Goal: Transaction & Acquisition: Subscribe to service/newsletter

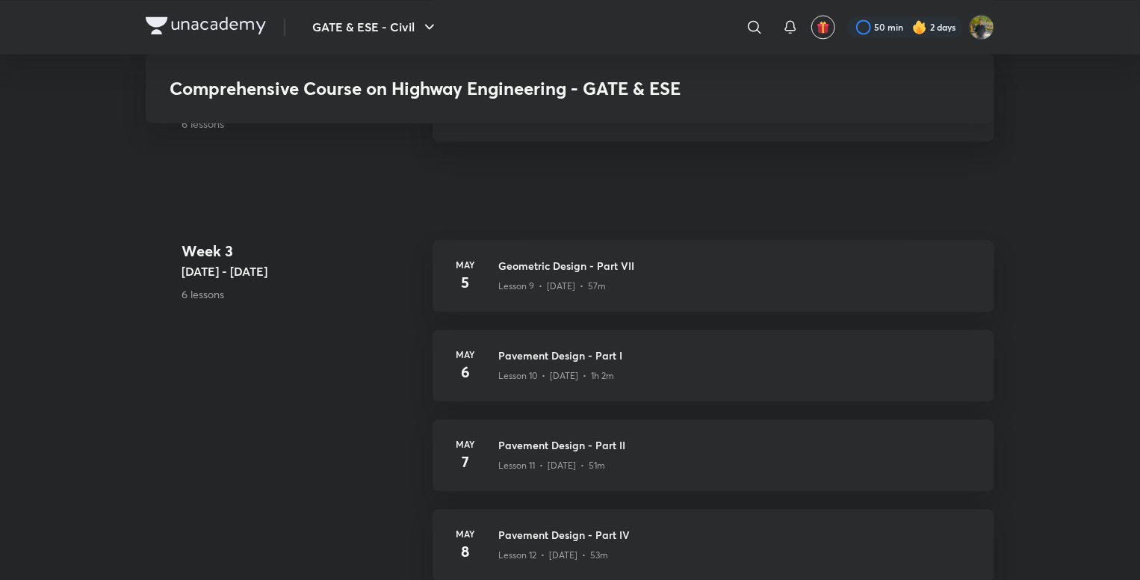
scroll to position [1420, 0]
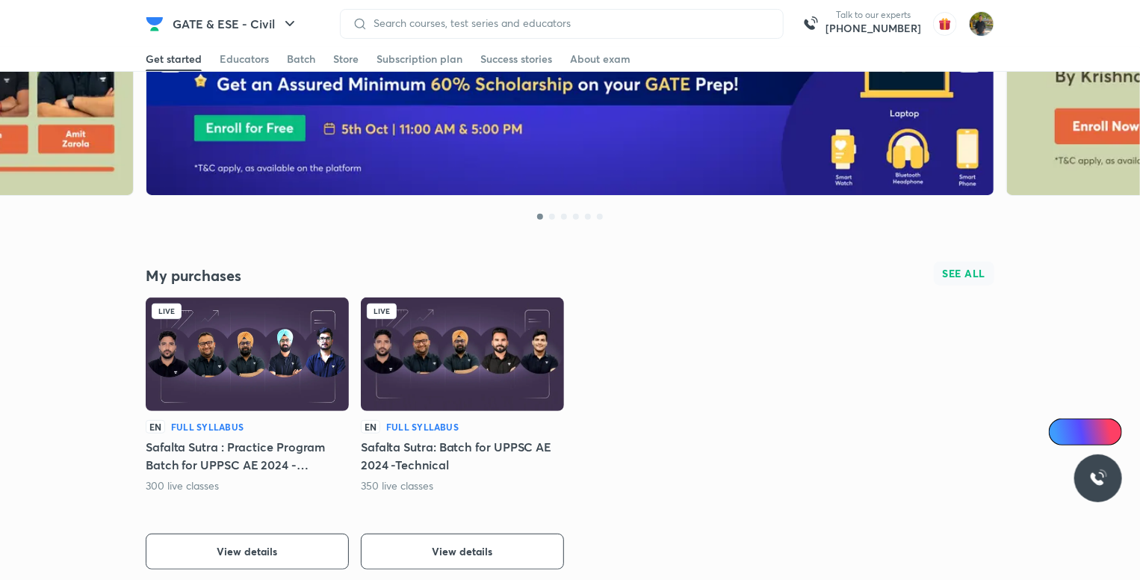
click at [962, 273] on span "SEE ALL" at bounding box center [964, 273] width 43 height 10
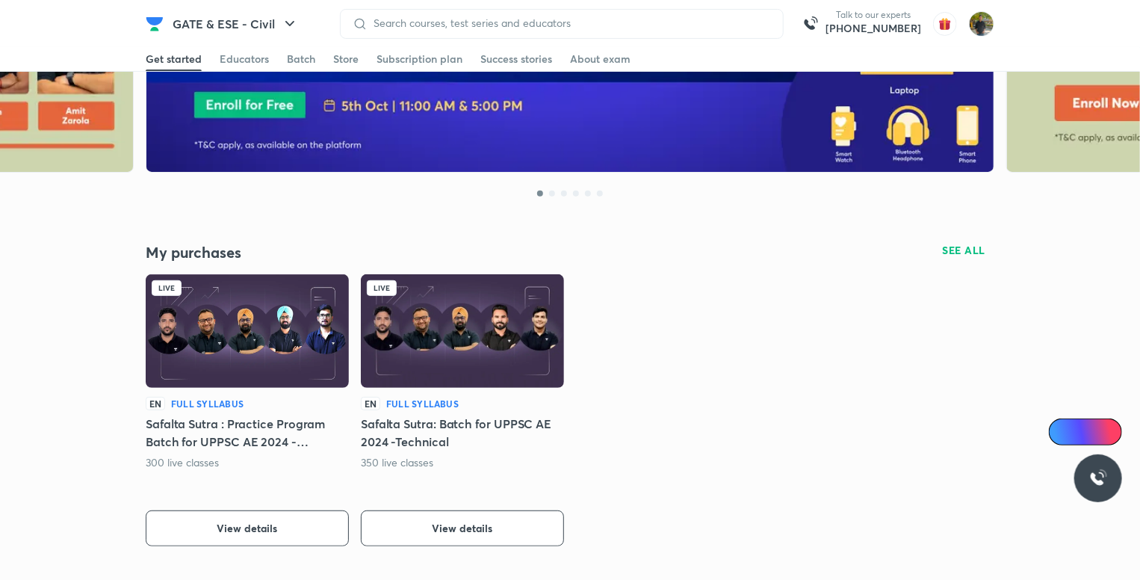
scroll to position [374, 0]
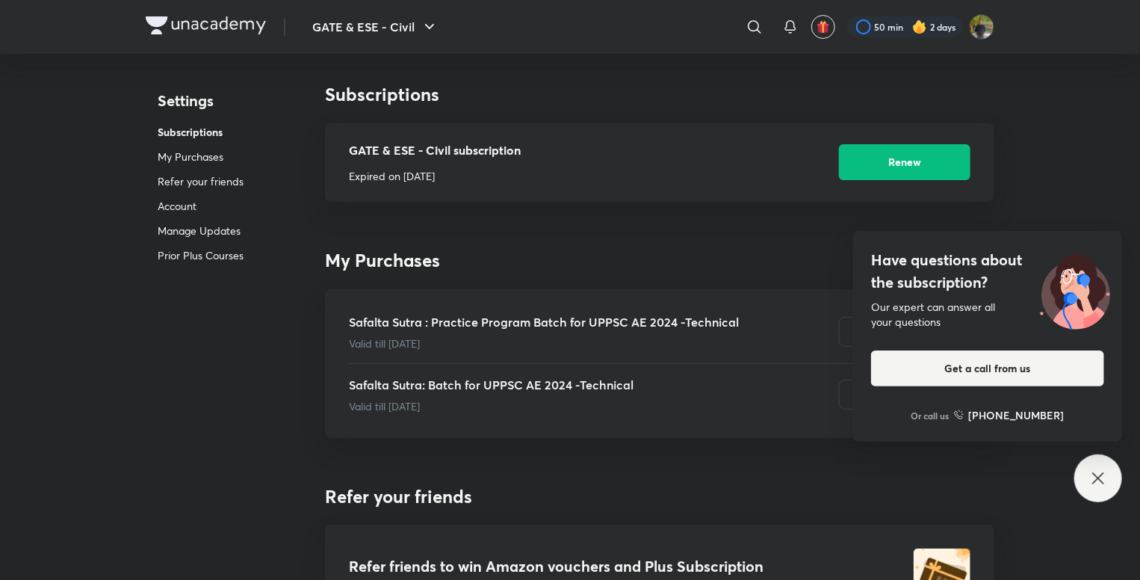
click at [1094, 480] on icon at bounding box center [1098, 478] width 18 height 18
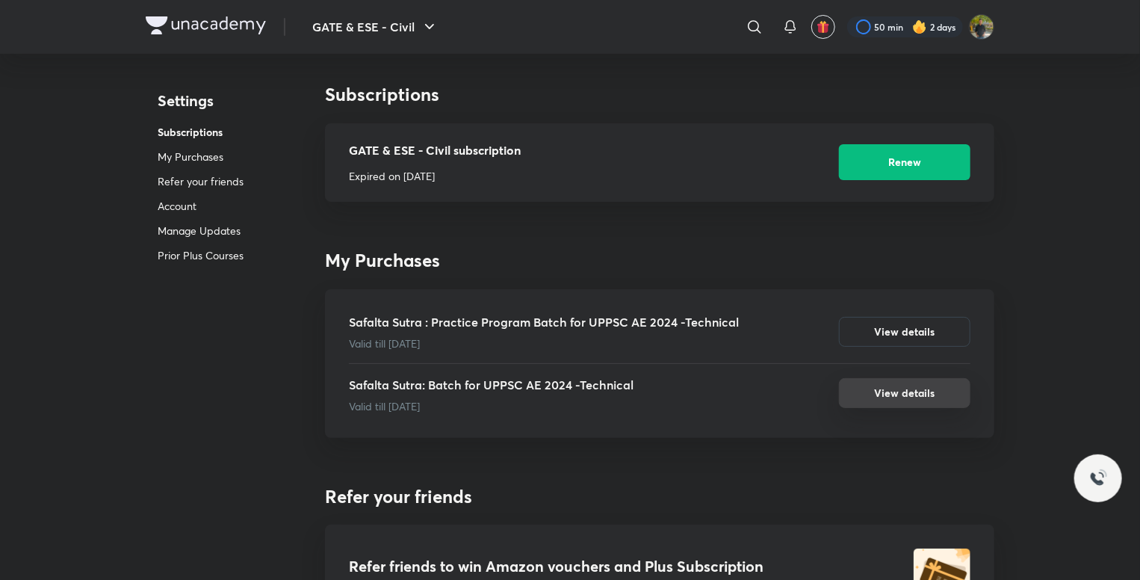
click at [911, 403] on button "View details" at bounding box center [905, 393] width 132 height 30
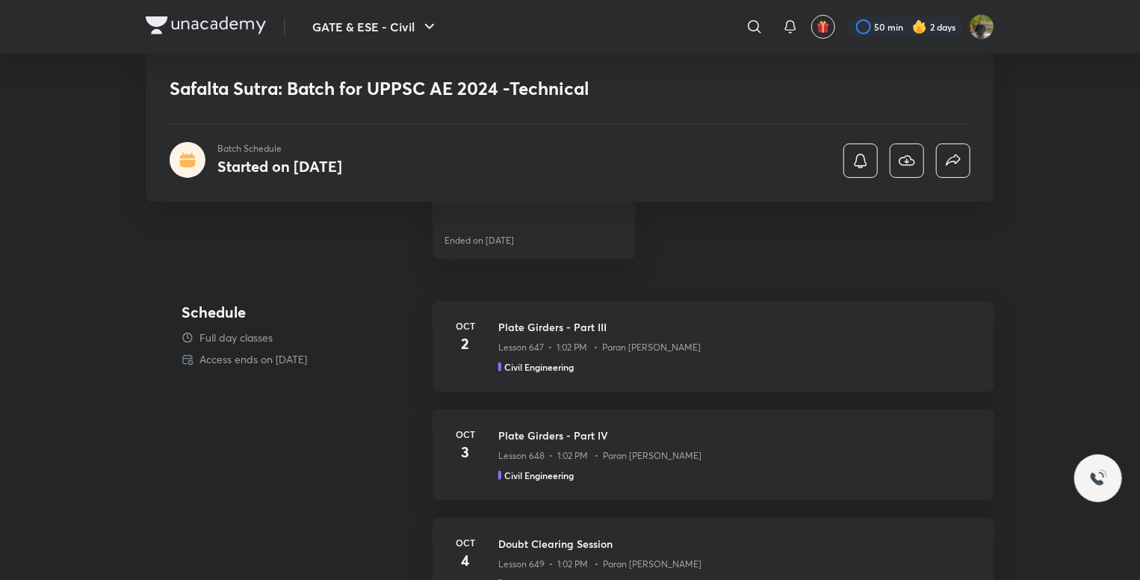
scroll to position [374, 0]
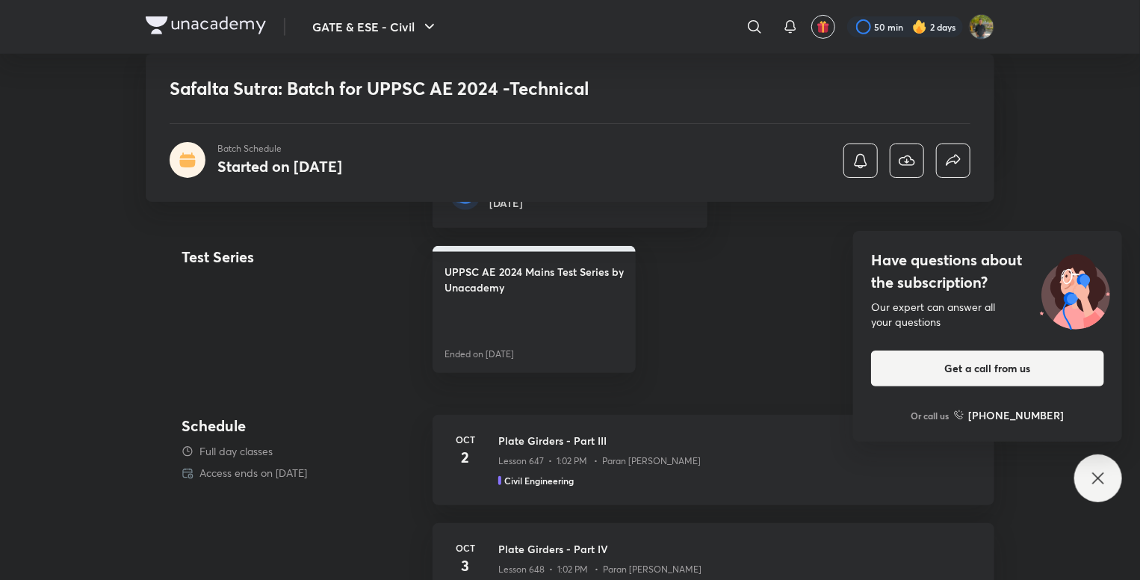
click at [1107, 490] on div "Have questions about the subscription? Our expert can answer all your questions…" at bounding box center [1098, 478] width 48 height 48
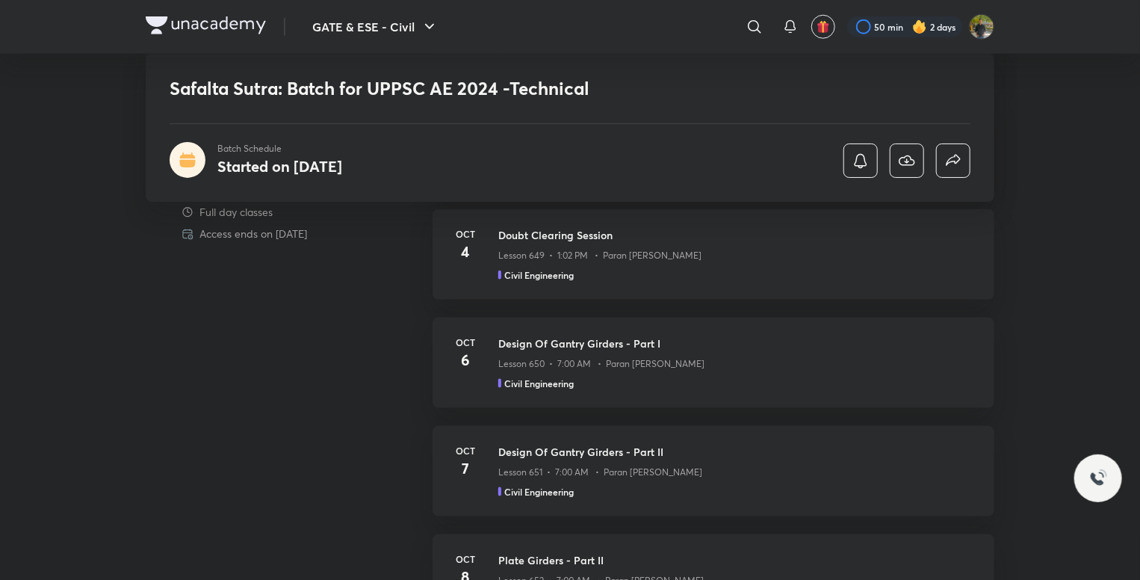
scroll to position [822, 0]
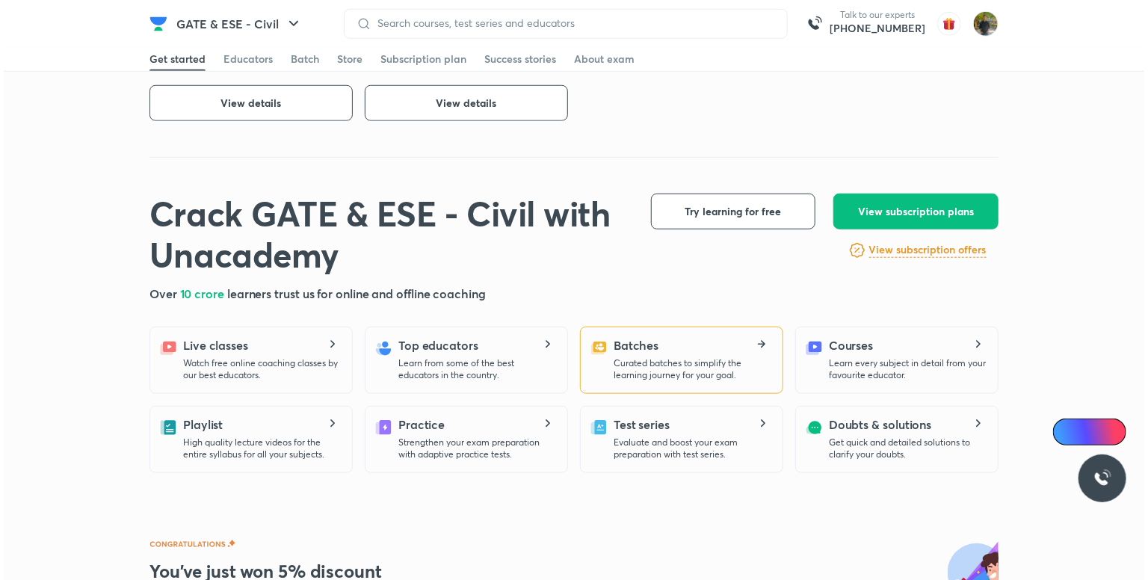
scroll to position [224, 0]
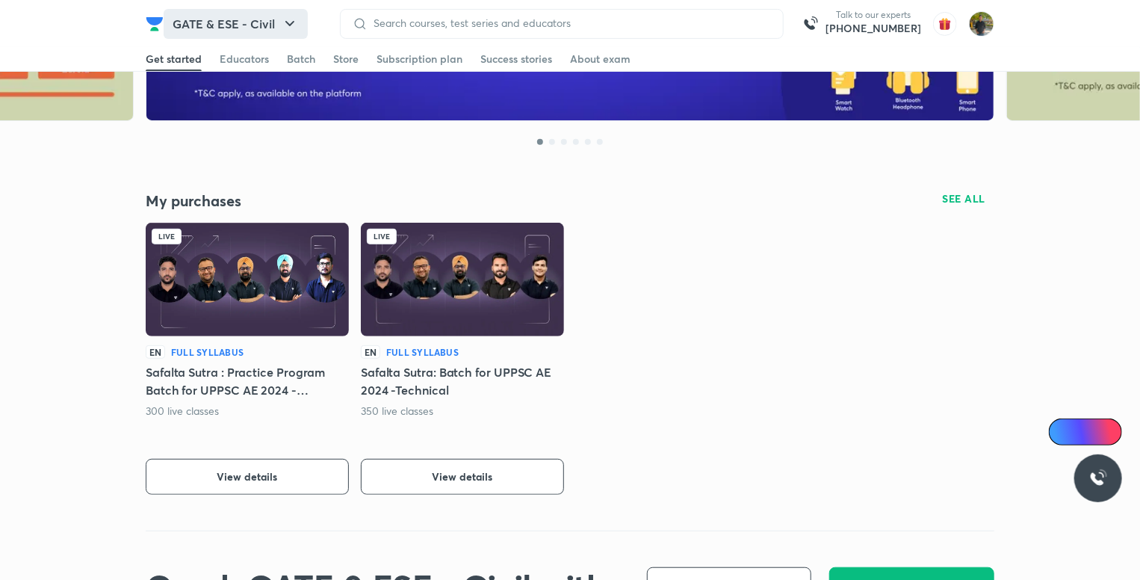
click at [213, 19] on button "GATE & ESE - Civil" at bounding box center [236, 24] width 144 height 30
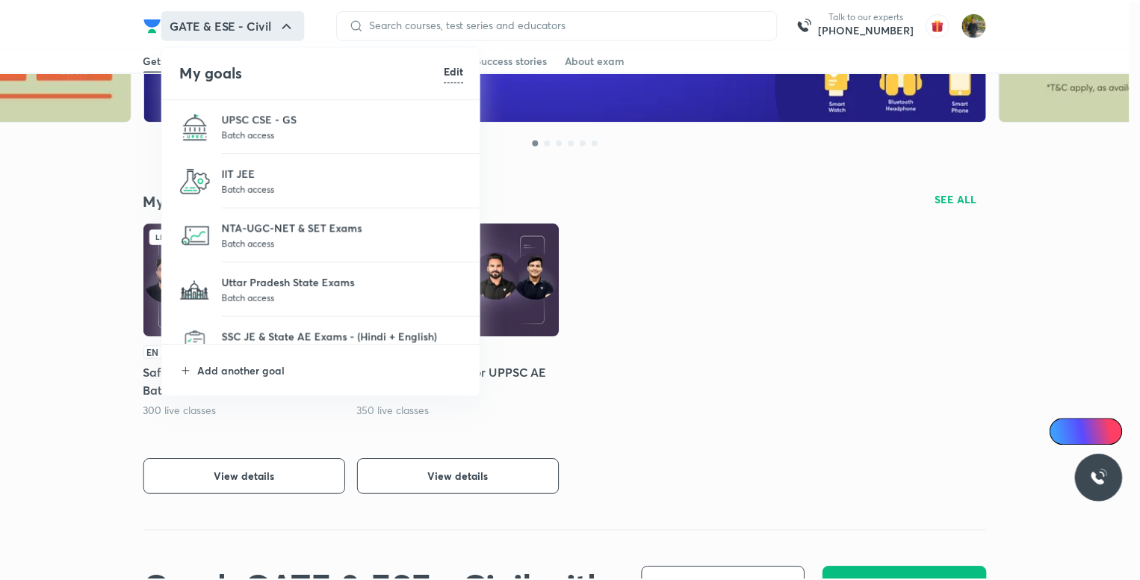
scroll to position [137, 0]
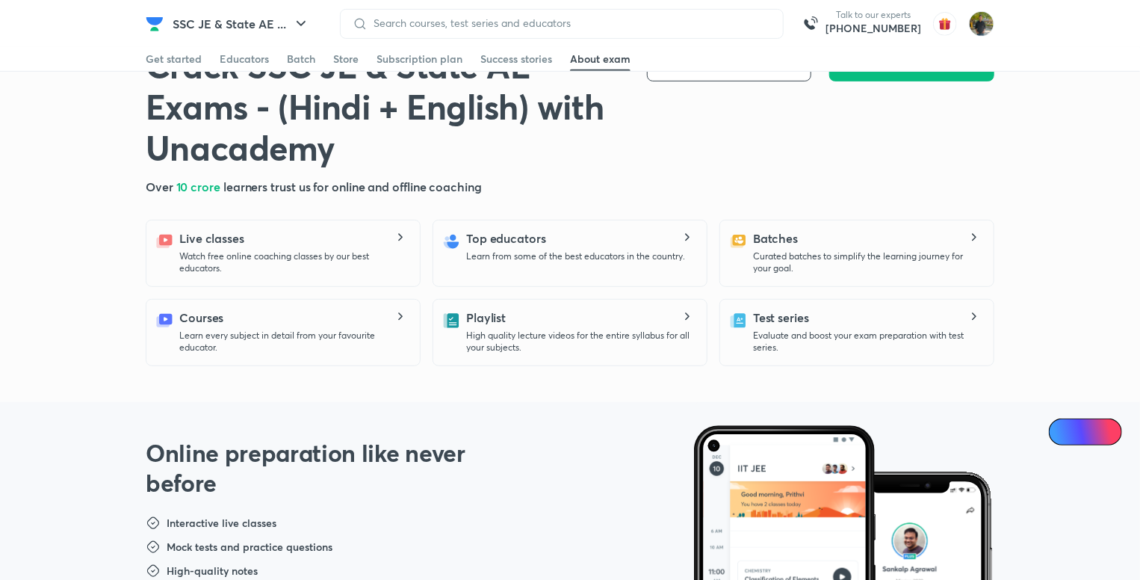
scroll to position [224, 0]
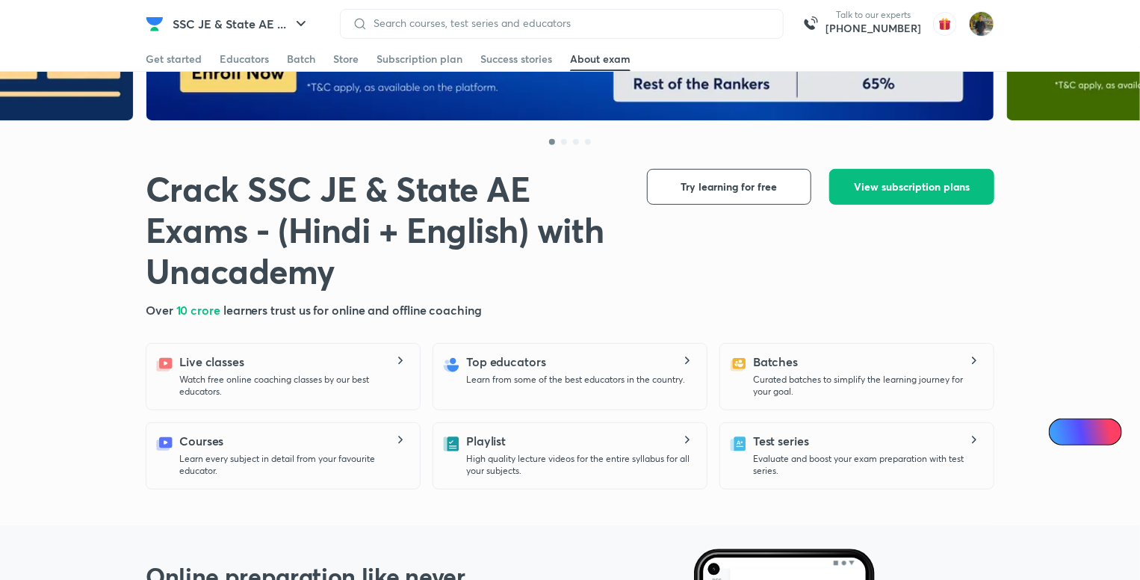
click at [785, 362] on h5 "Batches" at bounding box center [775, 362] width 45 height 18
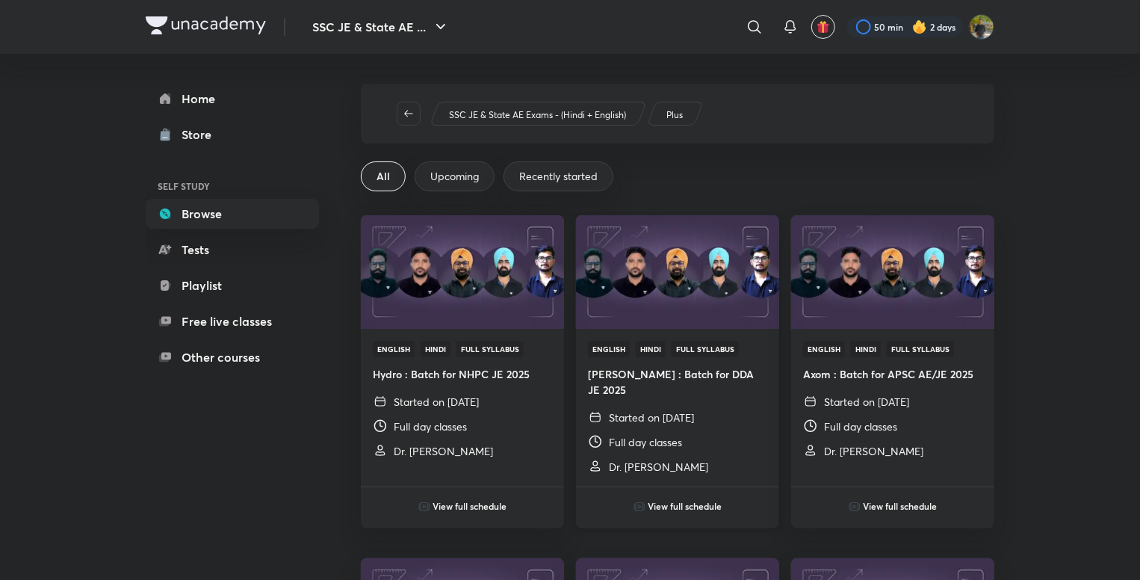
click at [693, 499] on h6 "View full schedule" at bounding box center [686, 505] width 74 height 13
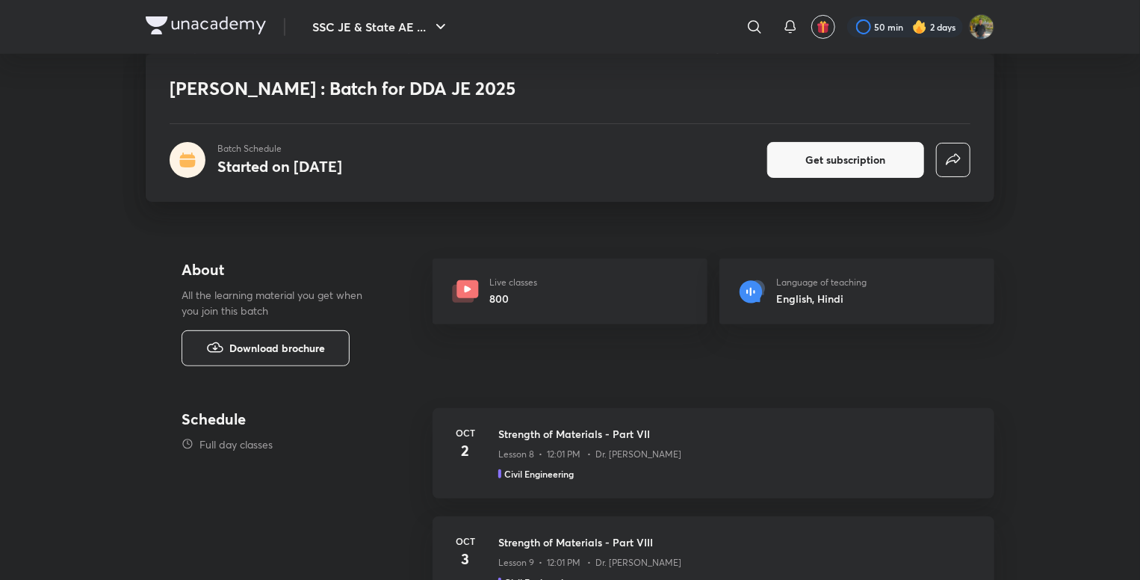
scroll to position [374, 0]
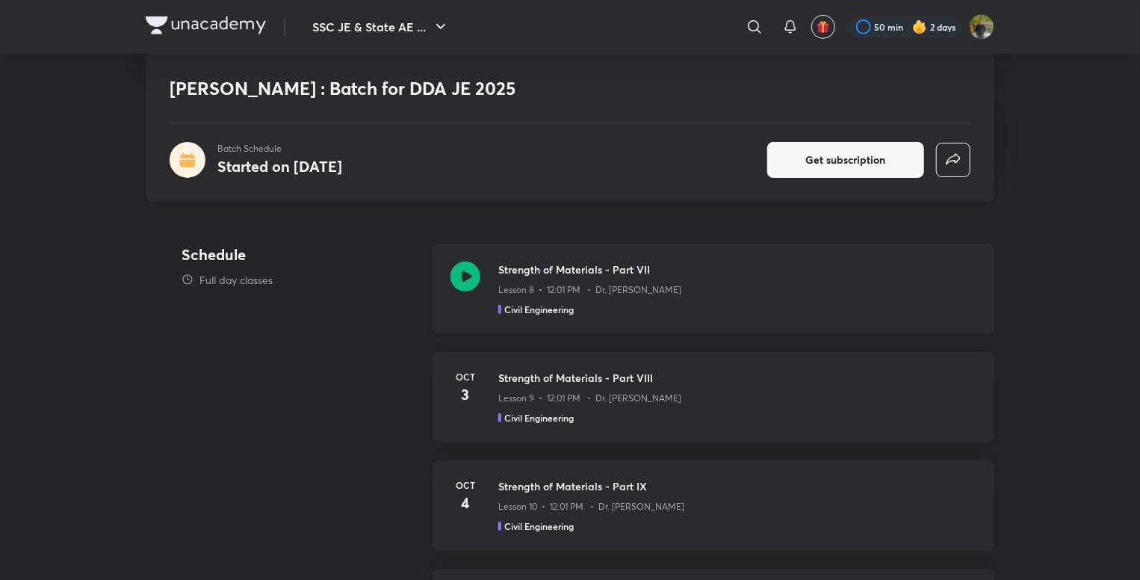
click at [480, 278] on icon at bounding box center [466, 277] width 30 height 30
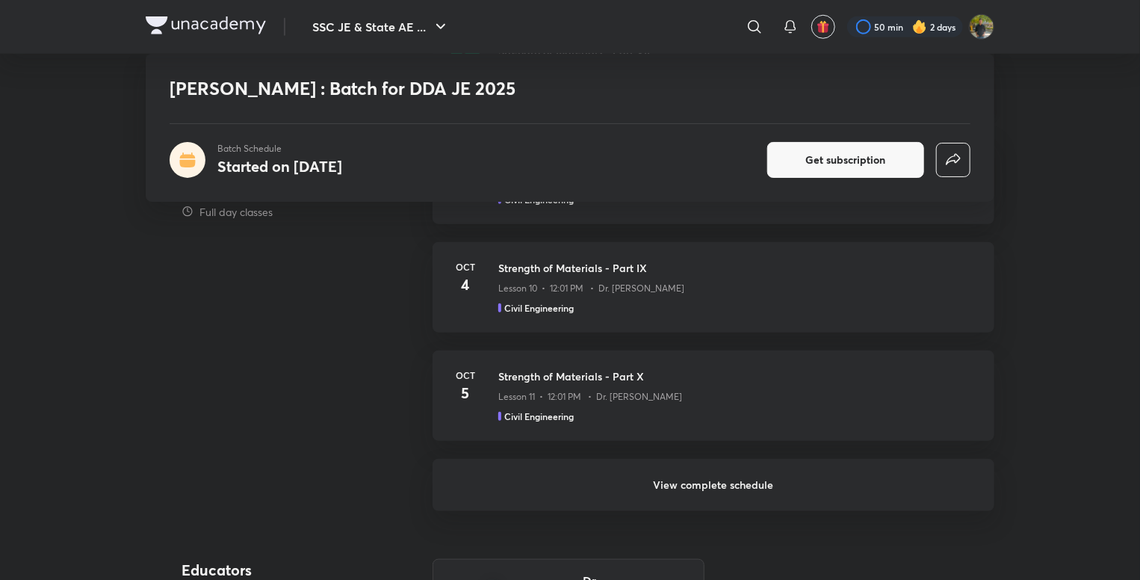
scroll to position [672, 0]
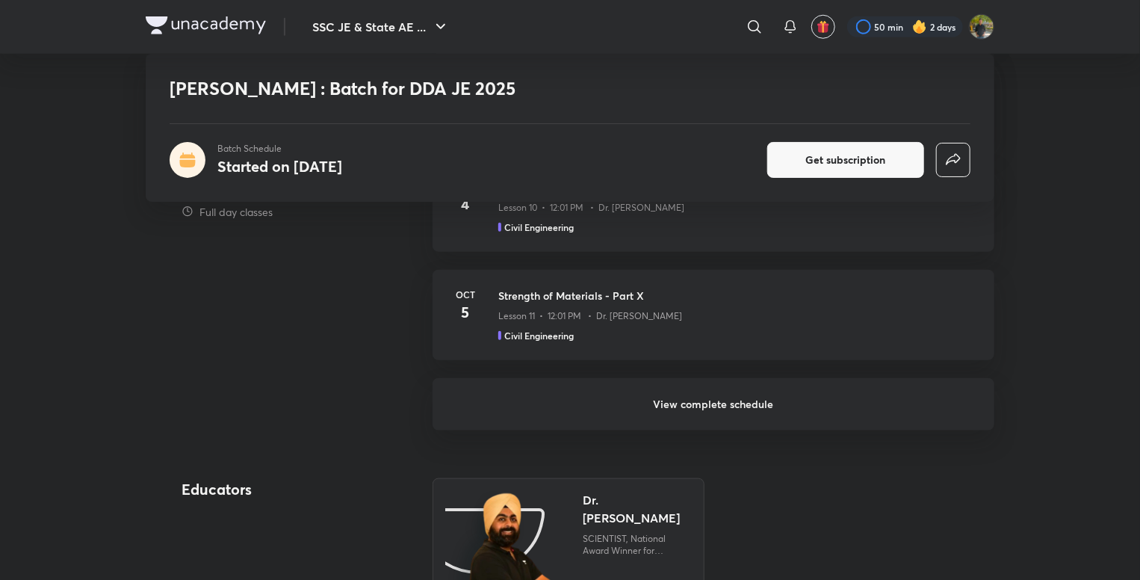
click at [723, 401] on h6 "View complete schedule" at bounding box center [714, 404] width 562 height 52
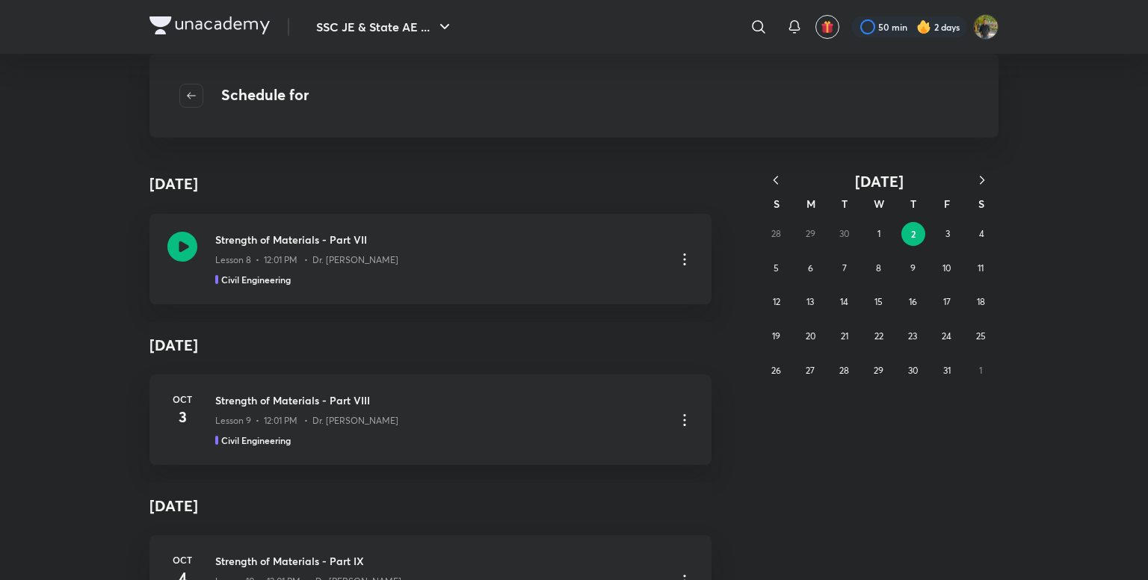
click at [831, 239] on div "28 29 30 1 2 3 4 5 6 7 8 9 10 11 12 13 14 15 16 17 18 19 20 21 22 23 24 25 26 2…" at bounding box center [878, 302] width 239 height 170
click at [767, 179] on button "button" at bounding box center [775, 181] width 33 height 19
click at [909, 333] on abbr "25" at bounding box center [913, 335] width 10 height 11
click at [486, 250] on div "Lesson 1 • Sep 25 • 1h 3m • Dr. Jaspal Singh" at bounding box center [439, 256] width 448 height 19
click at [432, 254] on div "Lesson 1 • Sep 25 • 1h 3m • Dr. Jaspal Singh" at bounding box center [439, 256] width 448 height 19
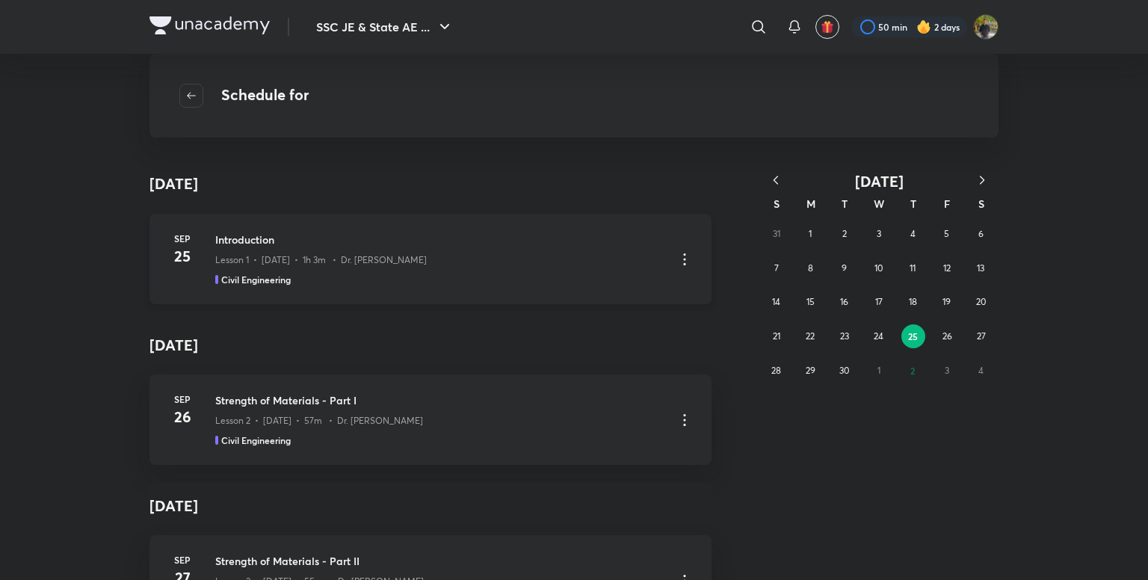
click at [432, 254] on div "Lesson 1 • Sep 25 • 1h 3m • Dr. Jaspal Singh" at bounding box center [439, 256] width 448 height 19
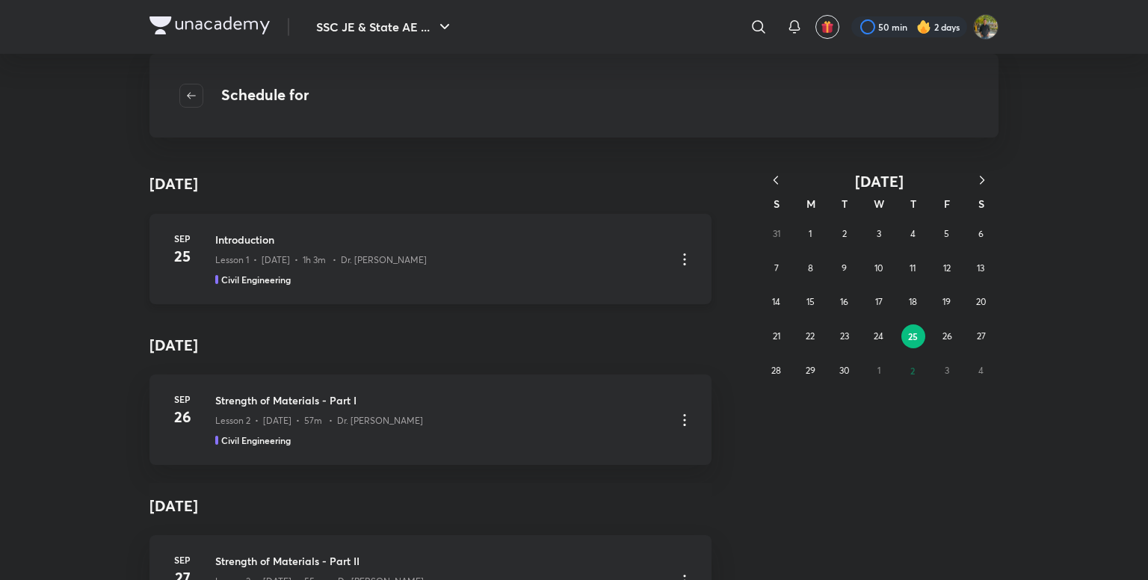
click at [432, 254] on div "Lesson 1 • Sep 25 • 1h 3m • Dr. Jaspal Singh" at bounding box center [439, 256] width 448 height 19
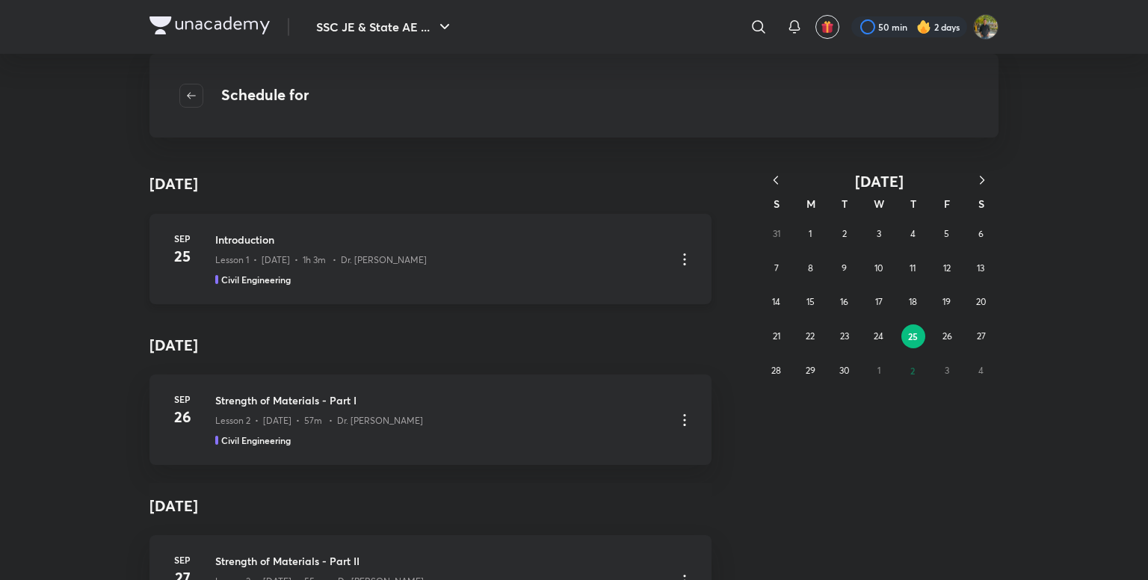
click at [432, 254] on div "Lesson 1 • Sep 25 • 1h 3m • Dr. Jaspal Singh" at bounding box center [439, 256] width 448 height 19
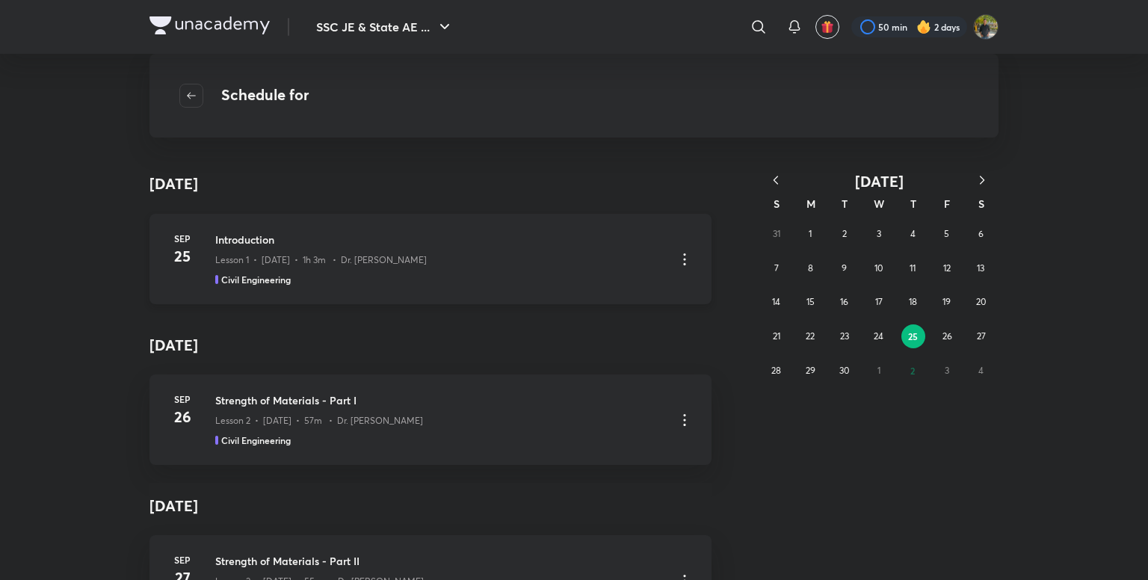
click at [432, 254] on div "Lesson 1 • Sep 25 • 1h 3m • Dr. Jaspal Singh" at bounding box center [439, 256] width 448 height 19
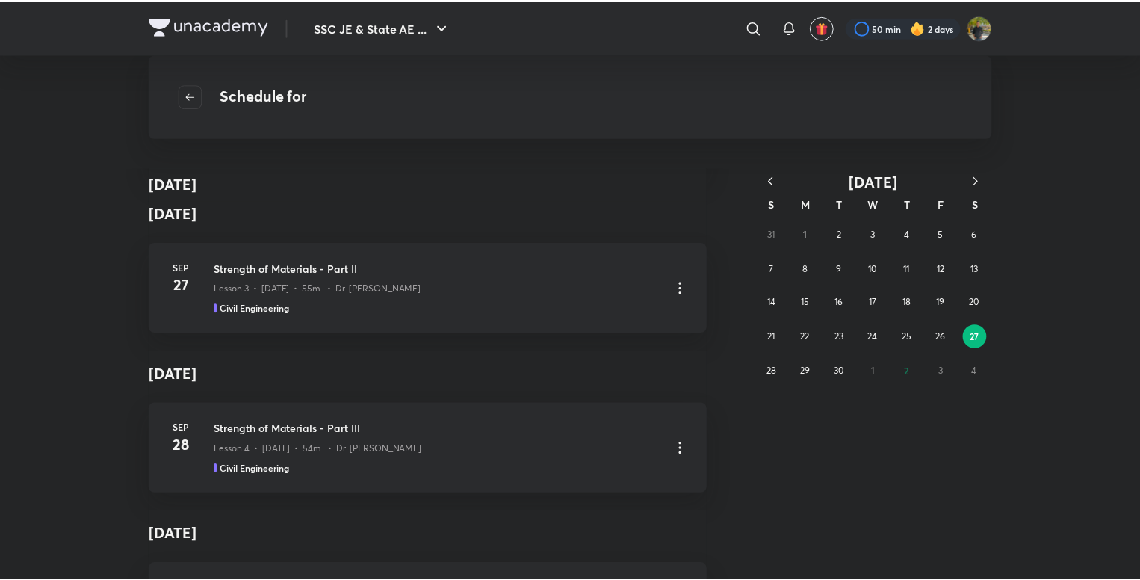
scroll to position [448, 0]
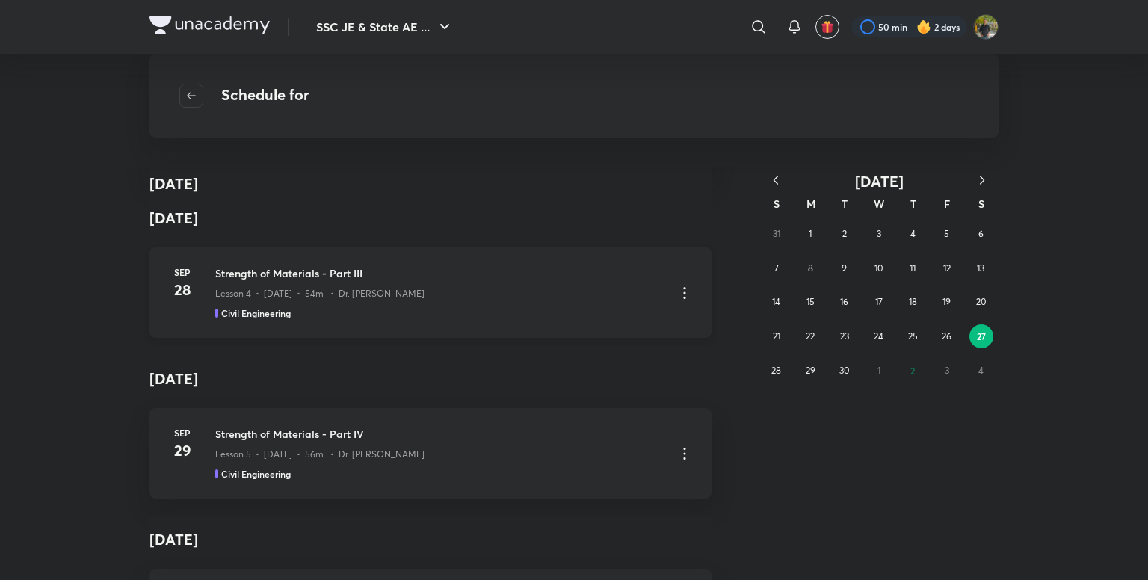
click at [407, 289] on div "Lesson 4 • Sep 28 • 54m • Dr. Jaspal Singh" at bounding box center [439, 290] width 448 height 19
click at [677, 285] on icon at bounding box center [684, 293] width 18 height 18
click at [587, 323] on p "Go to course page" at bounding box center [572, 330] width 89 height 16
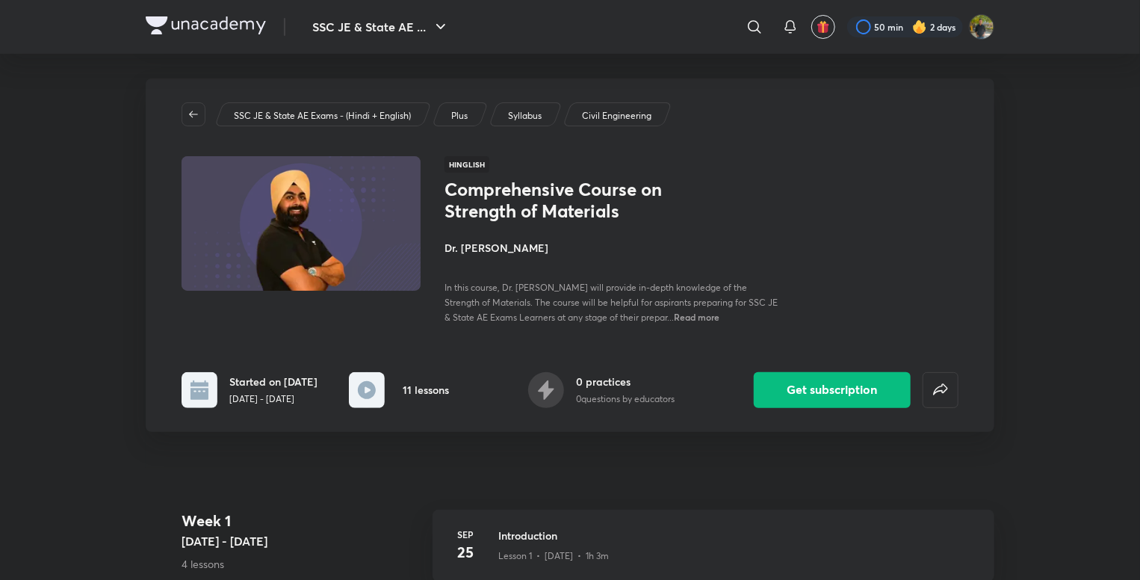
scroll to position [224, 0]
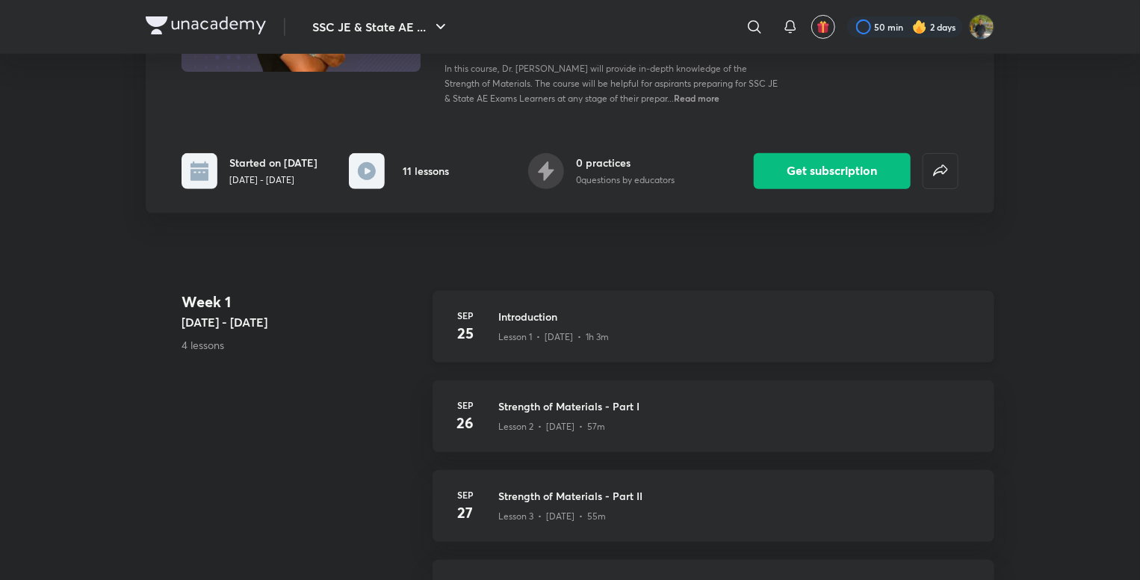
click at [663, 318] on h3 "Introduction" at bounding box center [737, 317] width 478 height 16
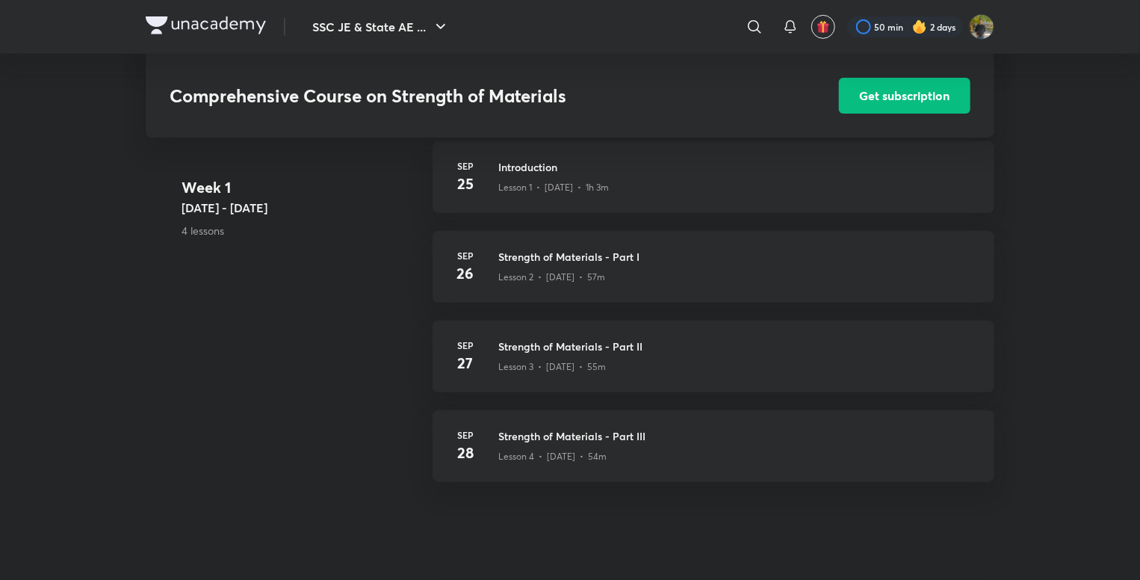
scroll to position [149, 0]
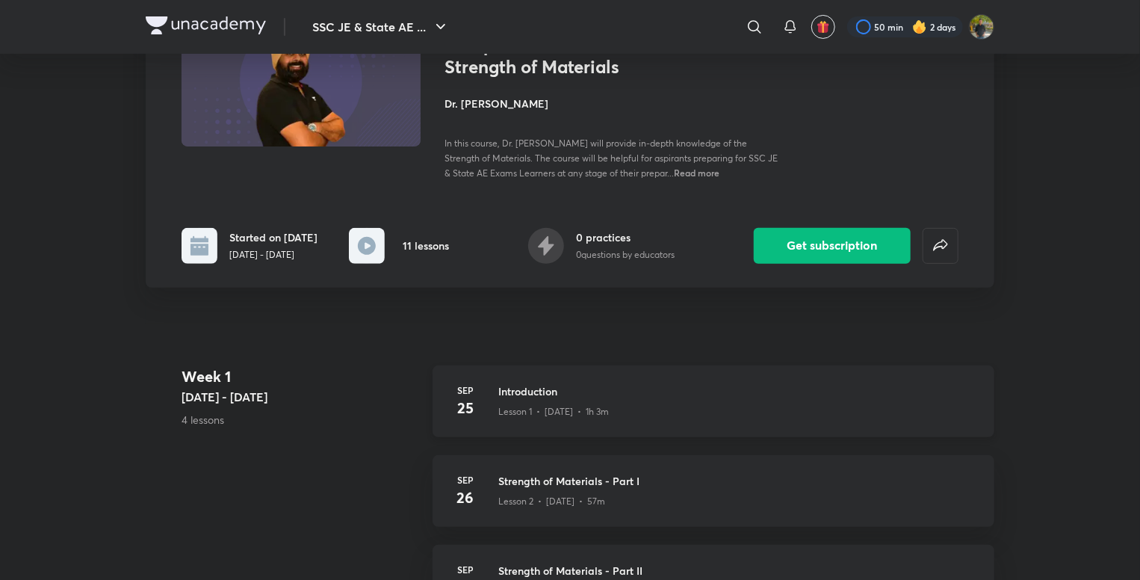
click at [741, 404] on div "Lesson 1 • Sep 25 • 1h 3m" at bounding box center [737, 408] width 478 height 19
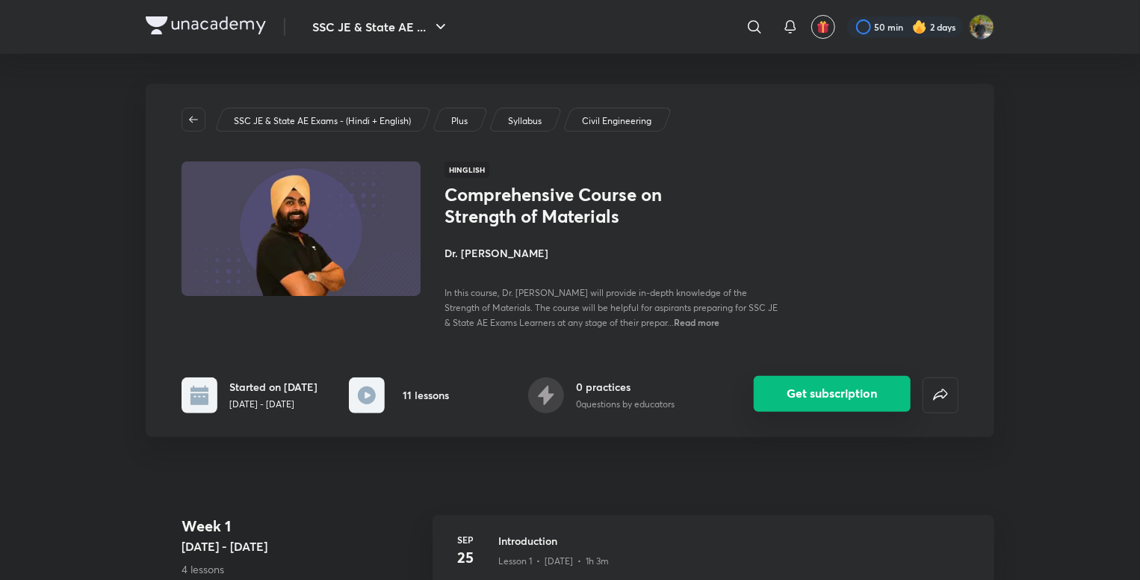
click at [802, 393] on button "Get subscription" at bounding box center [832, 394] width 157 height 36
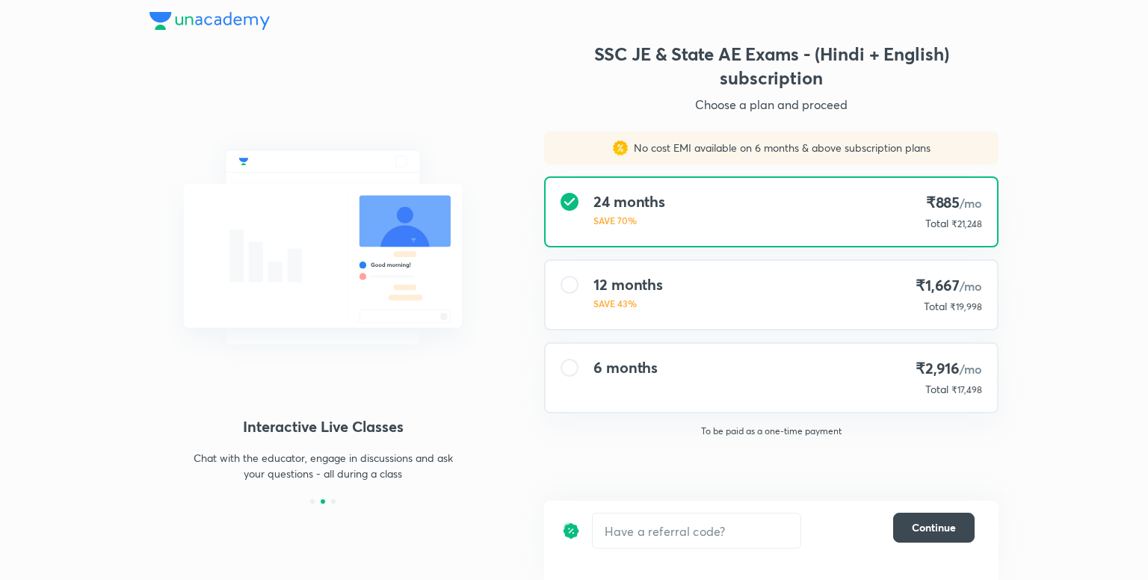
click at [771, 295] on div "12 months SAVE 43% ₹1,667 /mo Total ₹19,998" at bounding box center [770, 295] width 451 height 68
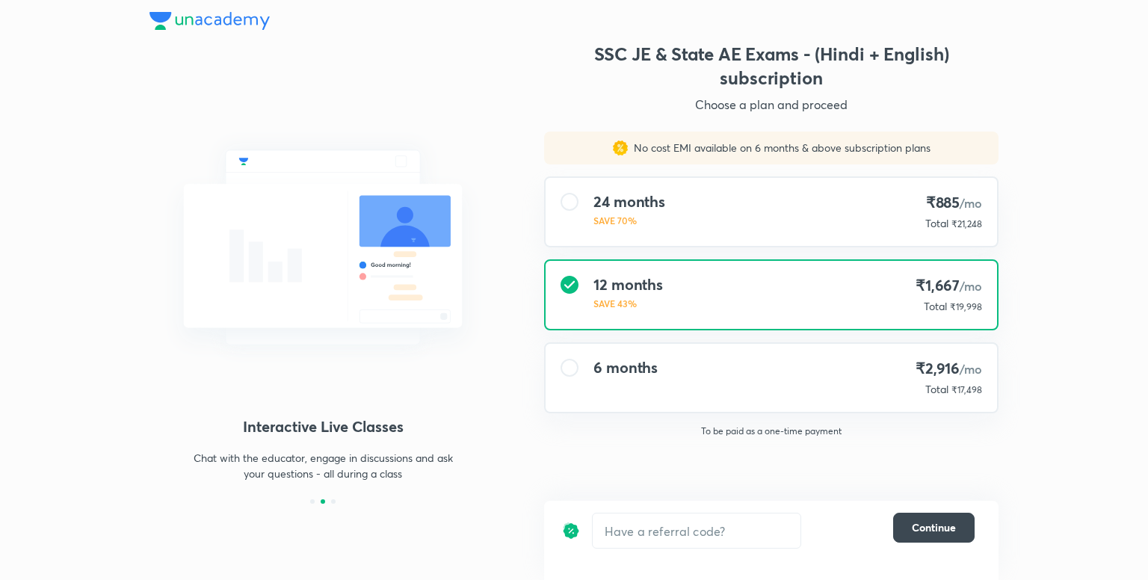
click at [704, 370] on div "6 months ₹2,916 /mo Total ₹17,498" at bounding box center [770, 378] width 451 height 68
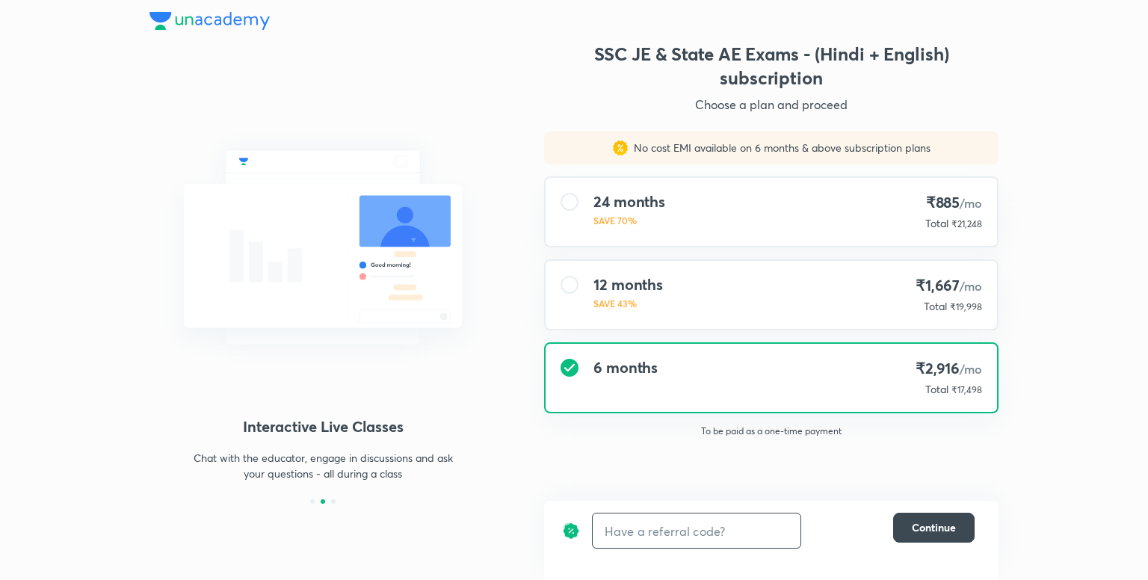
click at [657, 535] on input "text" at bounding box center [697, 530] width 208 height 35
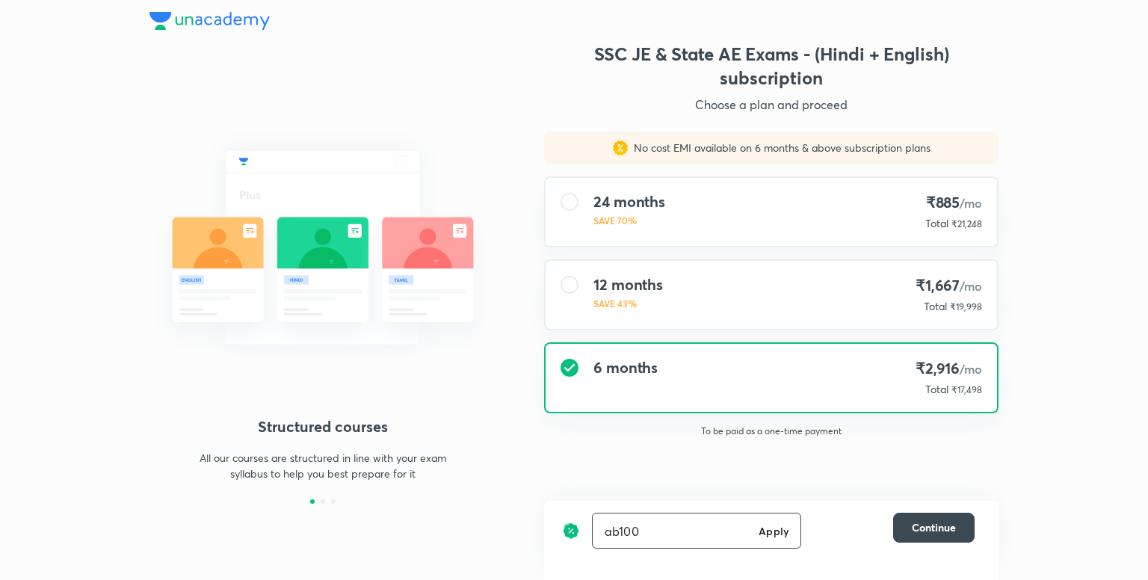
type input "ab100"
click at [775, 530] on h6 "Apply" at bounding box center [773, 531] width 30 height 16
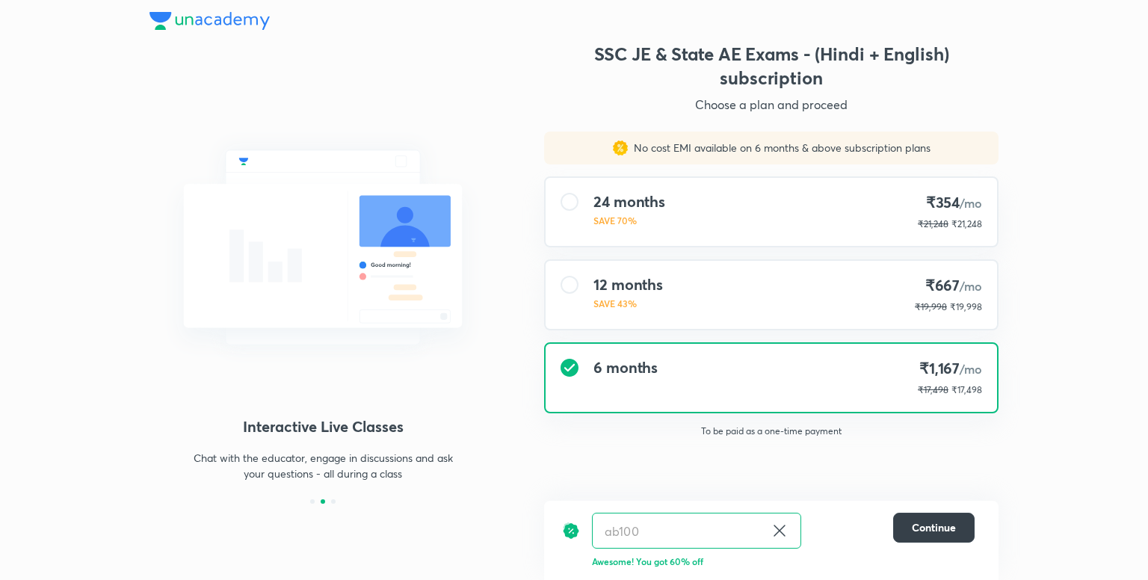
click at [953, 527] on span "Continue" at bounding box center [934, 527] width 44 height 15
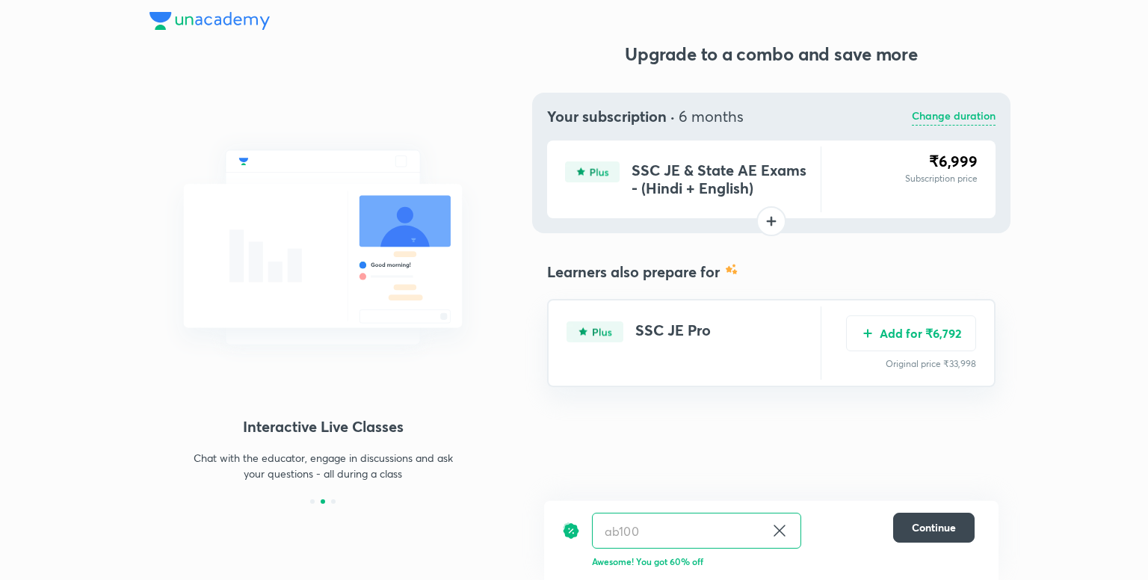
click at [959, 114] on p "Change duration" at bounding box center [954, 117] width 84 height 18
click at [959, 114] on div "Upgrade to a combo and save more Your subscription · 6 months Change duration S…" at bounding box center [771, 273] width 454 height 462
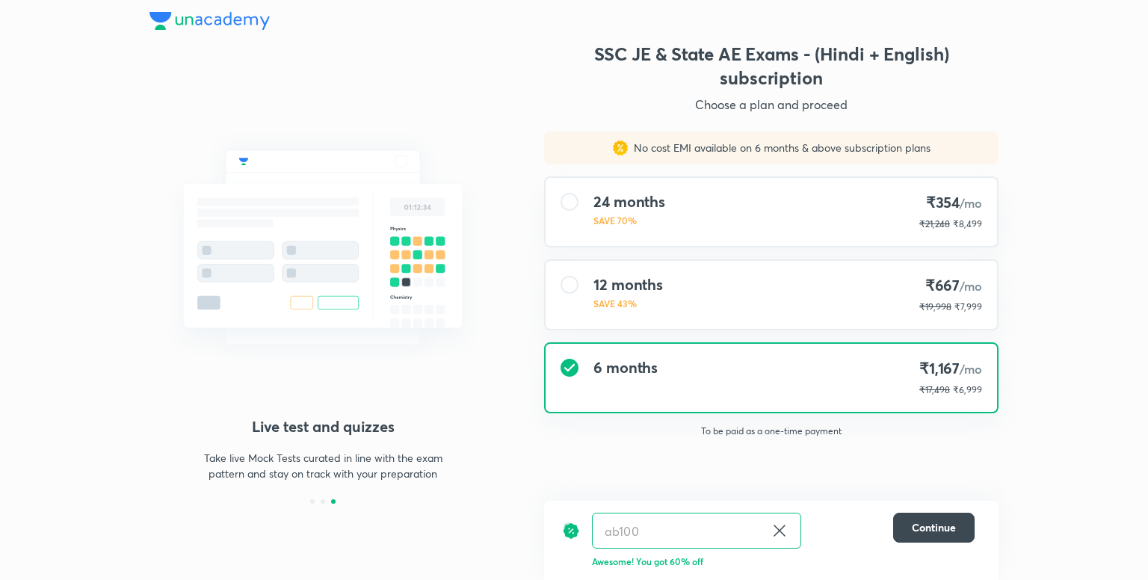
click at [875, 284] on div "12 months SAVE 43% ₹667 /mo ₹19,998 ₹7,999" at bounding box center [770, 295] width 451 height 68
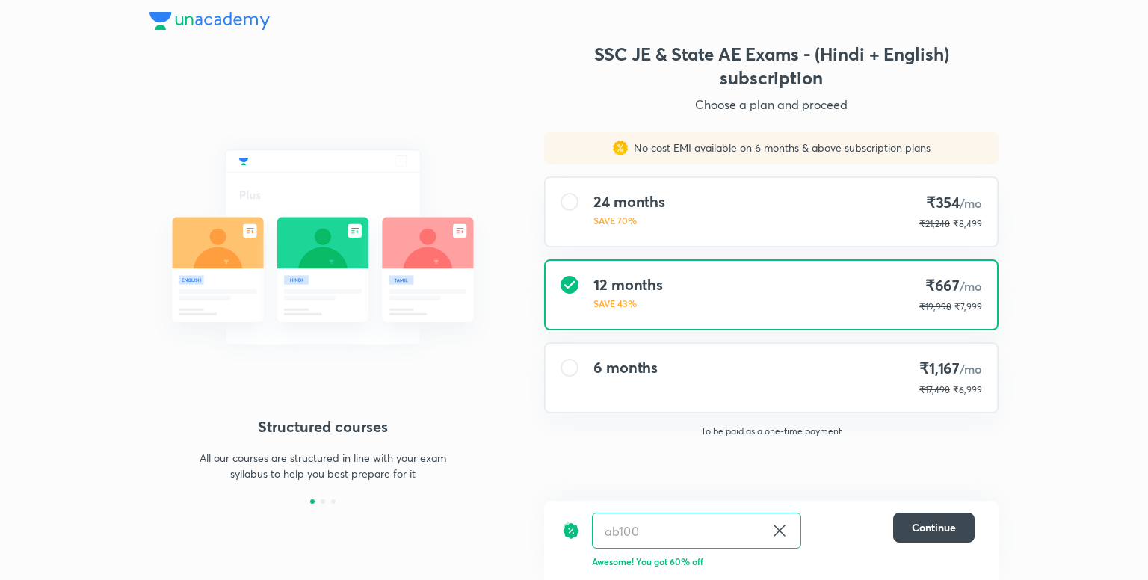
click at [786, 533] on icon at bounding box center [779, 531] width 18 height 18
click at [735, 542] on input "text" at bounding box center [697, 530] width 208 height 35
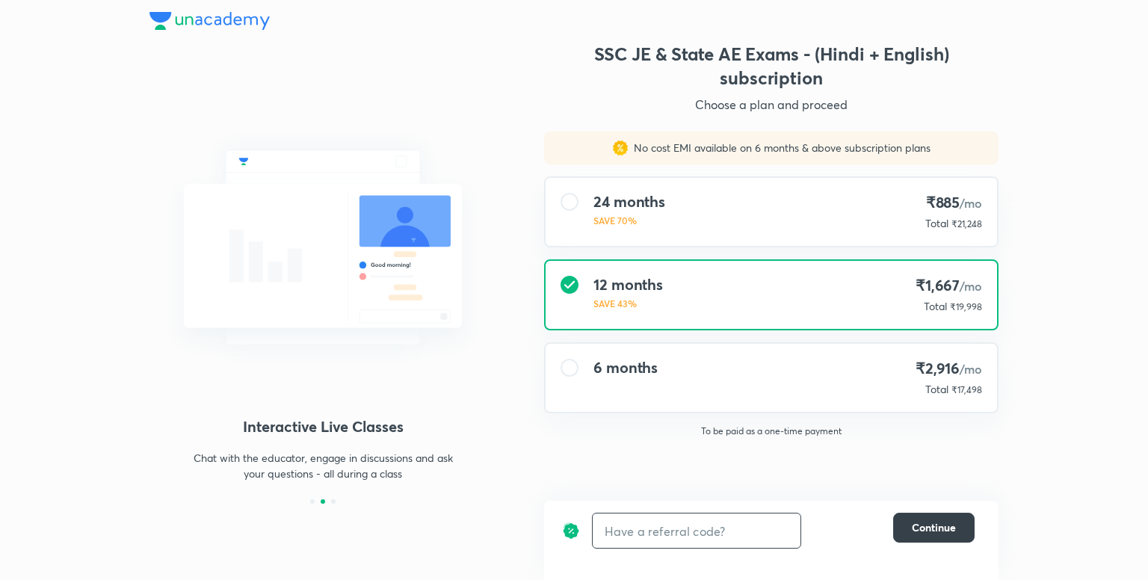
click at [915, 527] on span "Continue" at bounding box center [934, 527] width 44 height 15
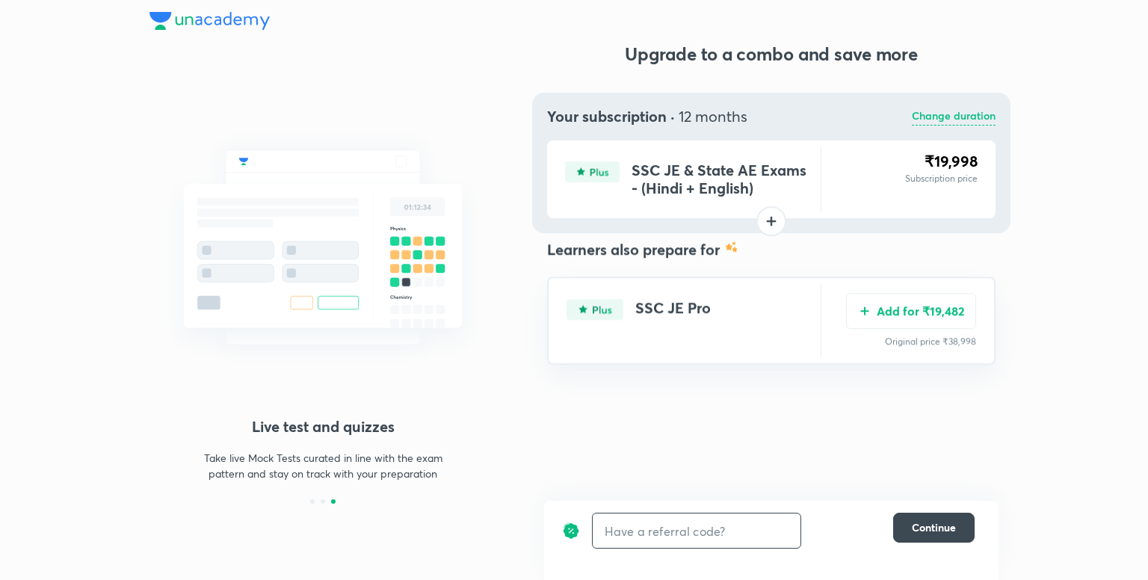
click at [705, 525] on input "text" at bounding box center [697, 530] width 208 height 35
click at [744, 167] on h4 "SSC JE & State AE Exams - (Hindi + English)" at bounding box center [722, 179] width 183 height 36
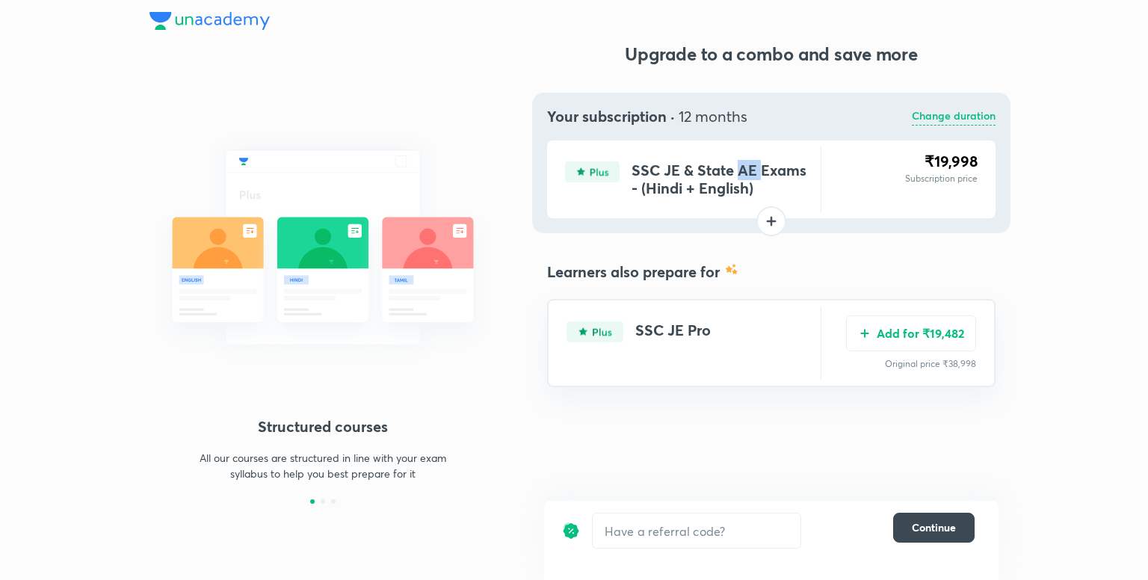
click at [765, 179] on h4 "SSC JE & State AE Exams - (Hindi + English)" at bounding box center [722, 179] width 183 height 36
click at [697, 536] on input "text" at bounding box center [697, 530] width 208 height 35
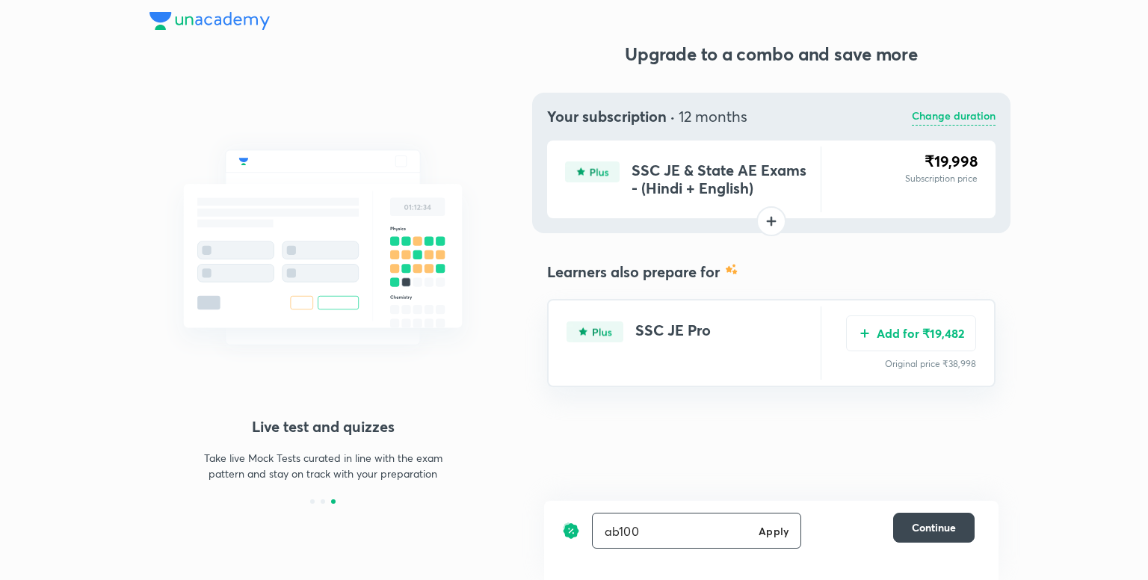
type input "ab100"
click at [768, 220] on div at bounding box center [771, 221] width 30 height 30
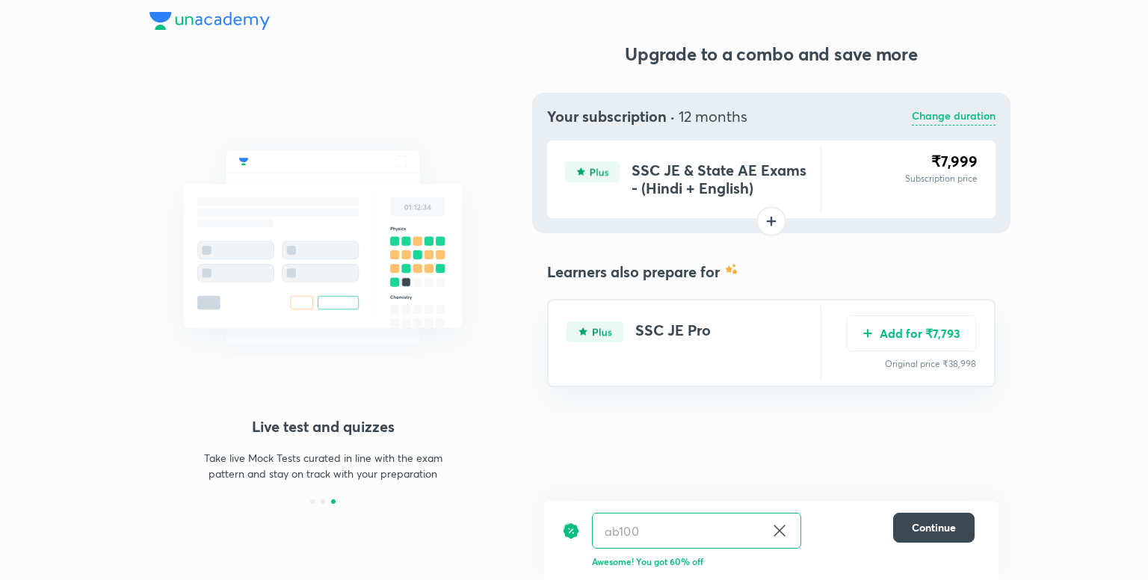
click at [768, 220] on div at bounding box center [771, 221] width 30 height 30
click at [929, 335] on button "Add for ₹7,793" at bounding box center [911, 332] width 130 height 36
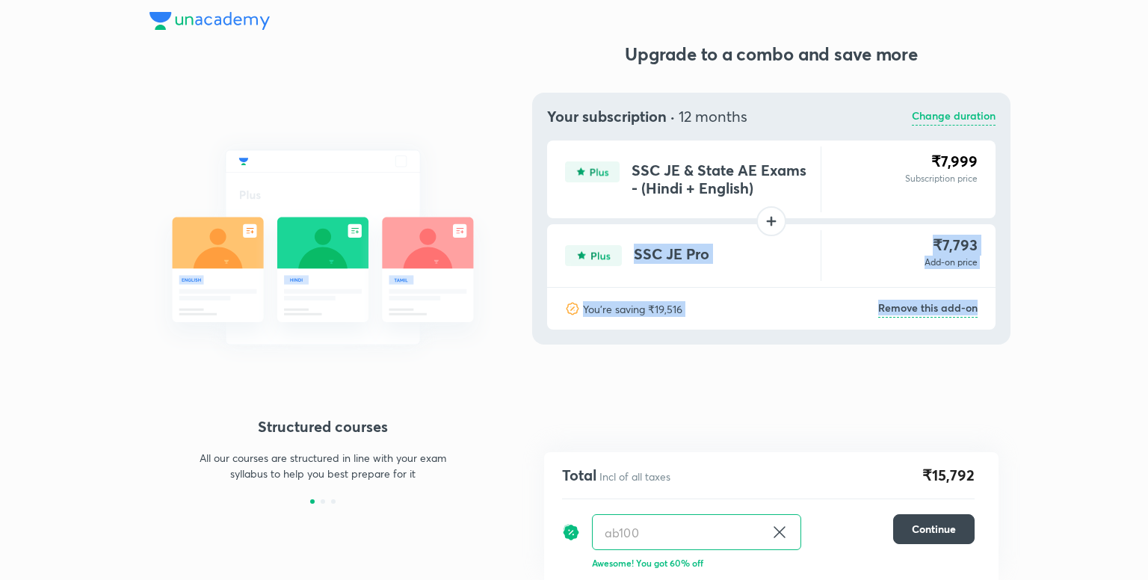
click at [774, 217] on div at bounding box center [771, 221] width 30 height 30
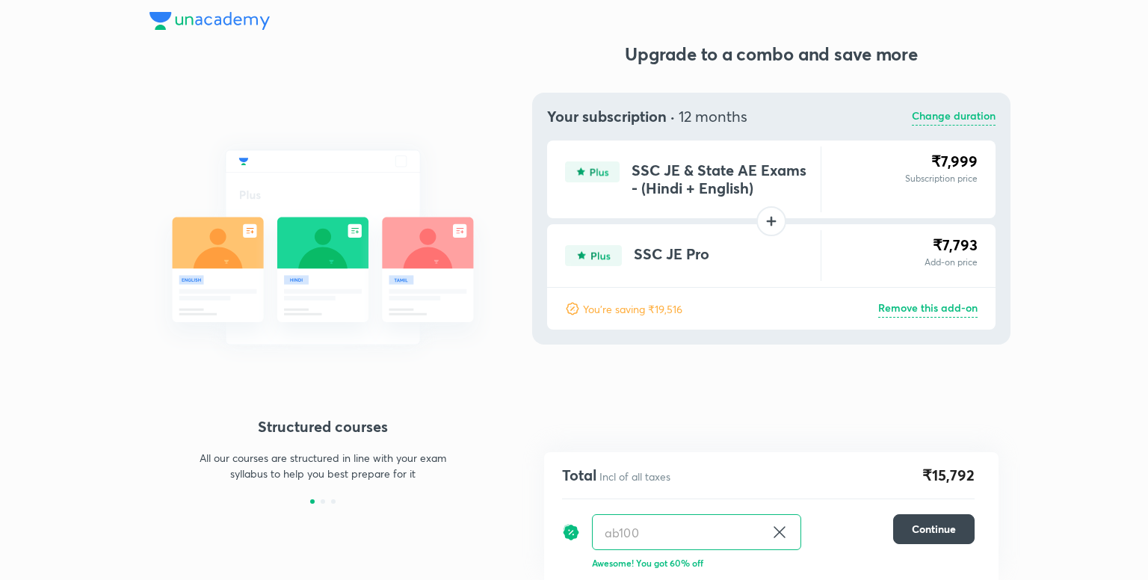
click at [765, 220] on div at bounding box center [771, 221] width 30 height 30
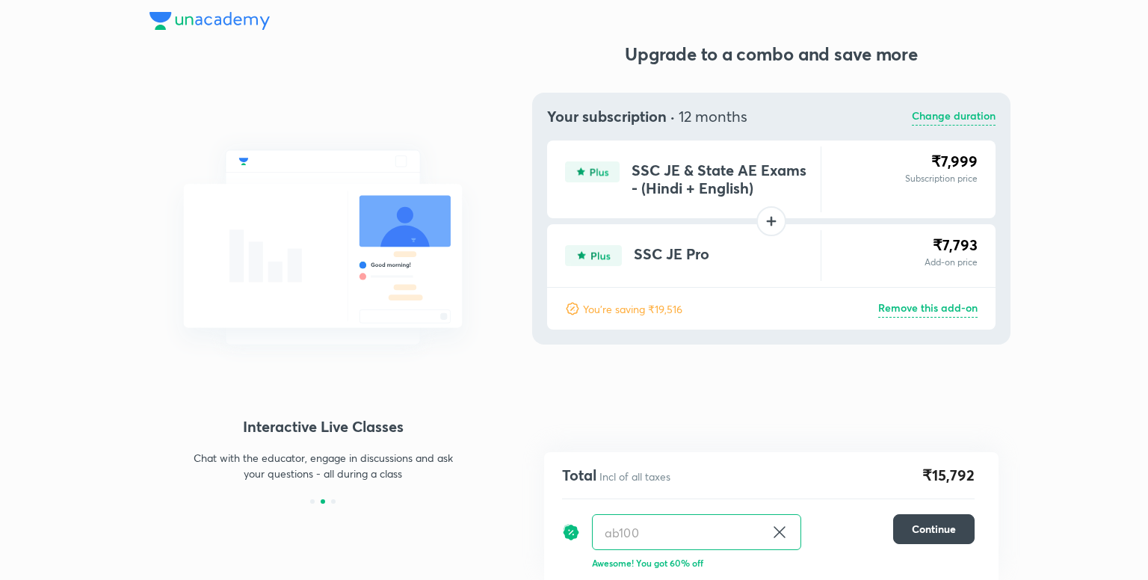
click at [774, 218] on div at bounding box center [771, 221] width 30 height 30
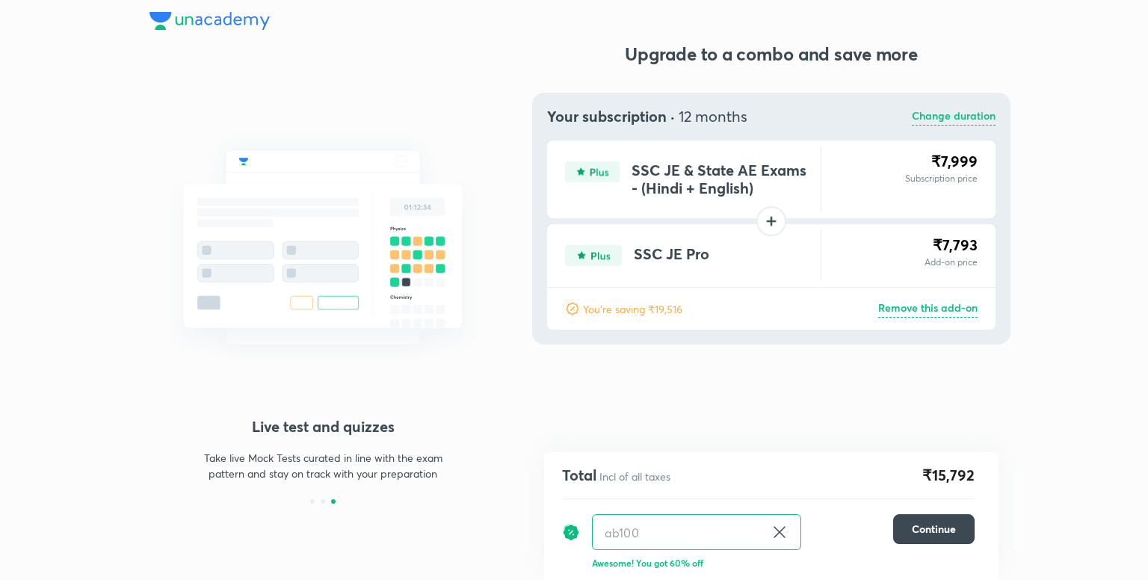
click at [778, 525] on icon at bounding box center [779, 532] width 18 height 18
click at [764, 525] on input "ab100" at bounding box center [679, 532] width 172 height 35
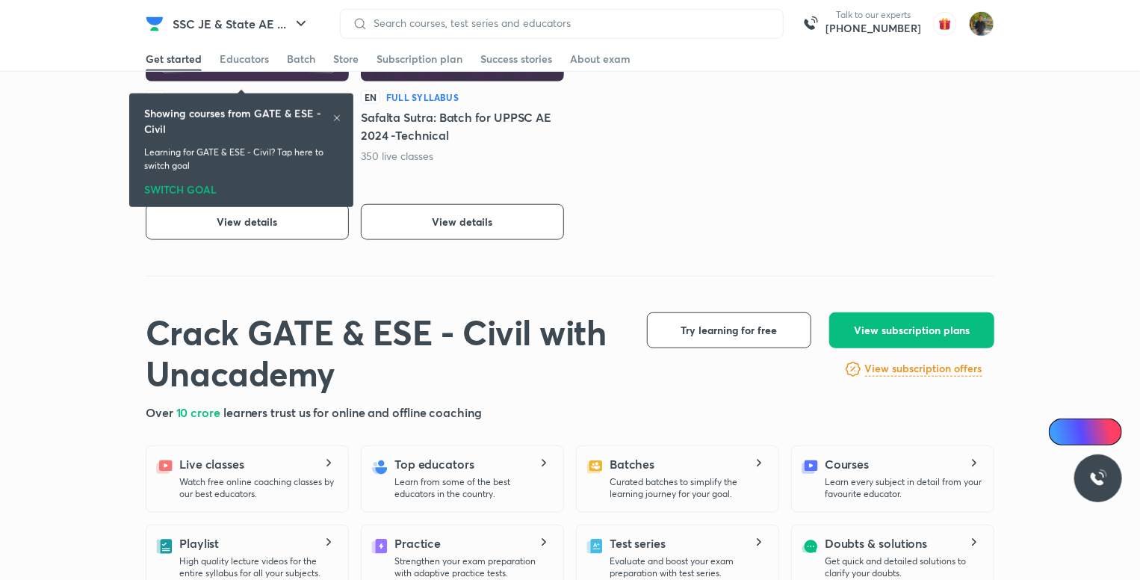
scroll to position [523, 0]
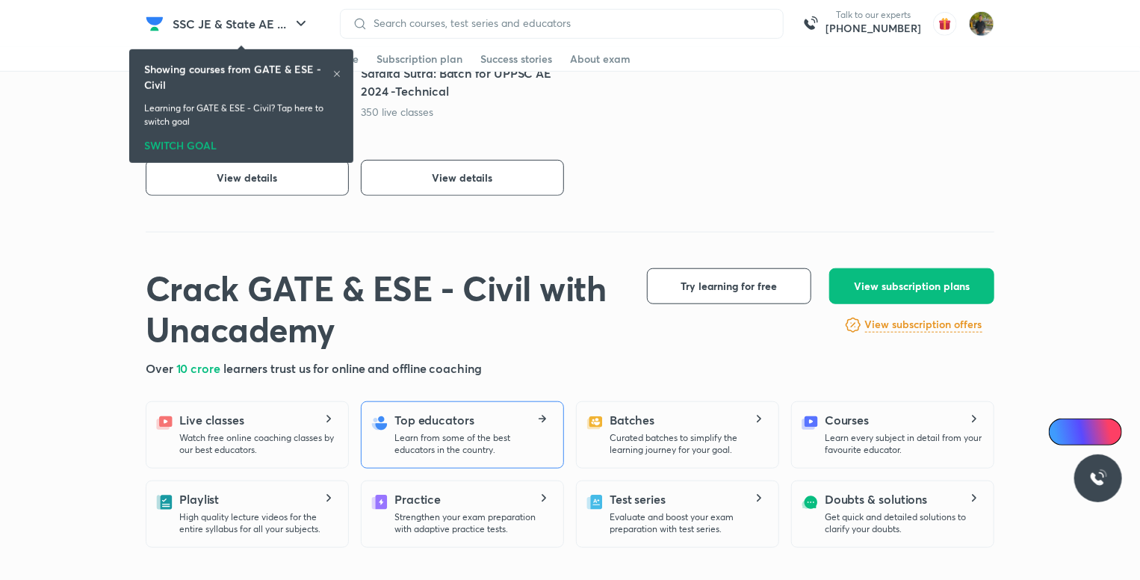
click at [539, 447] on p "Learn from some of the best educators in the country." at bounding box center [473, 444] width 157 height 24
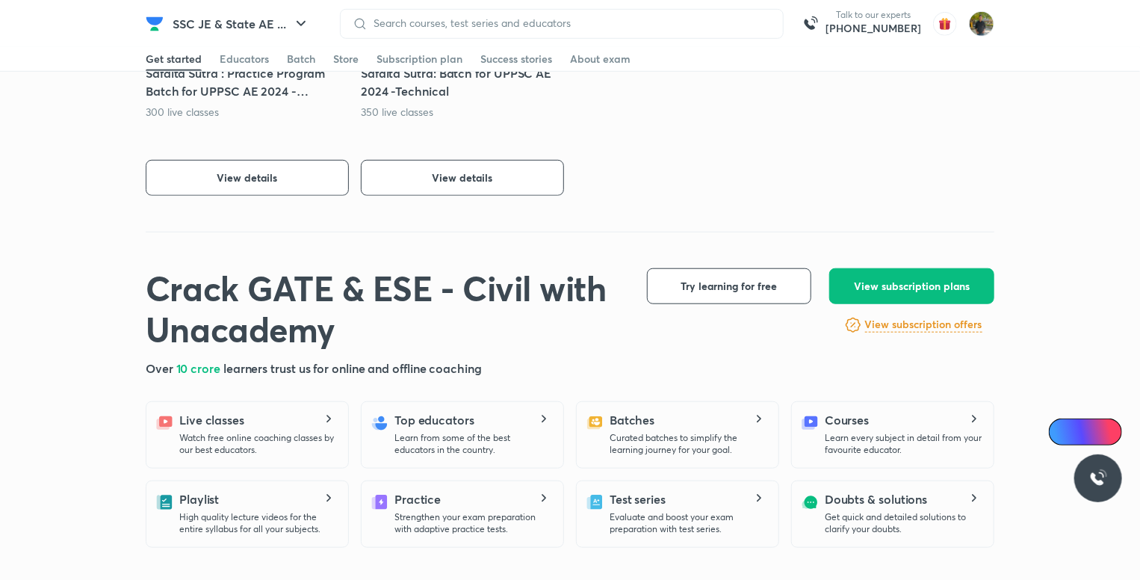
scroll to position [0, 0]
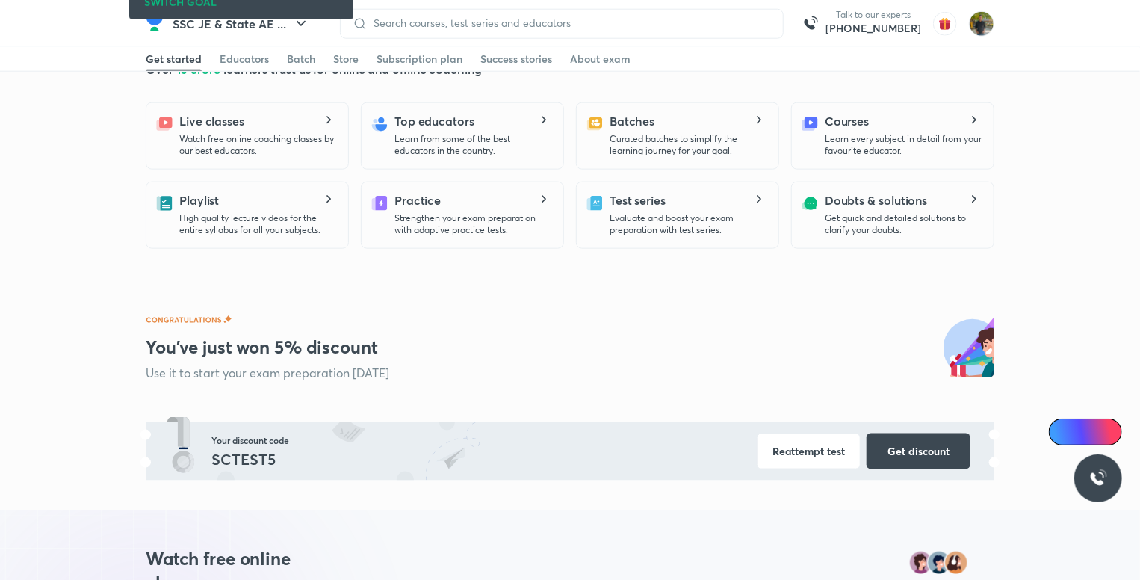
scroll to position [523, 0]
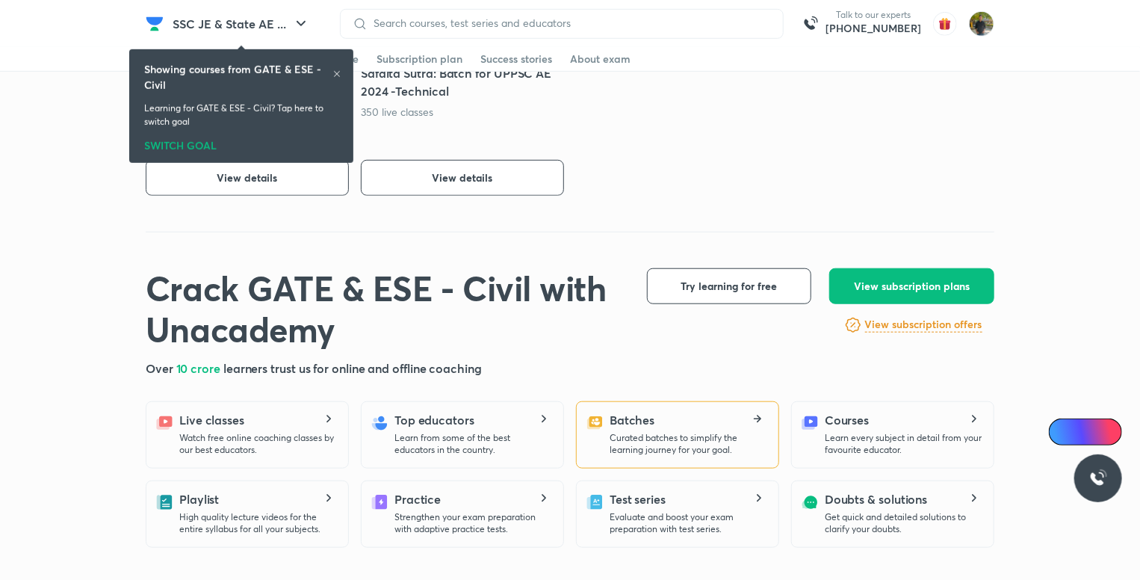
click at [711, 427] on div "Batches Curated batches to simplify the learning journey for your goal." at bounding box center [688, 433] width 157 height 45
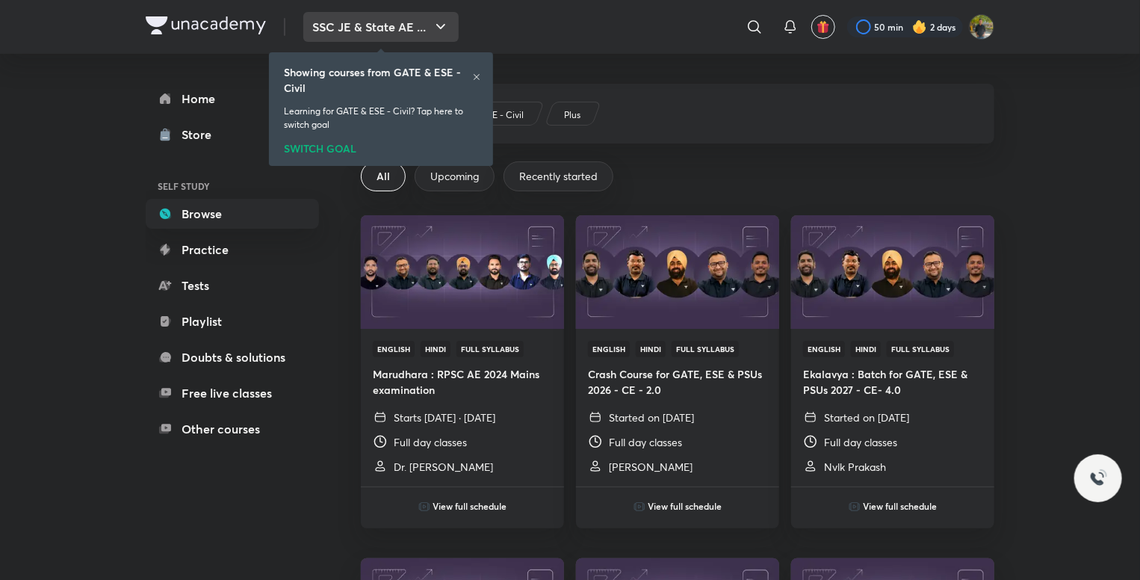
click at [405, 23] on button "SSC JE & State AE ..." at bounding box center [380, 27] width 155 height 30
click at [327, 145] on div "SWITCH GOAL" at bounding box center [381, 145] width 194 height 16
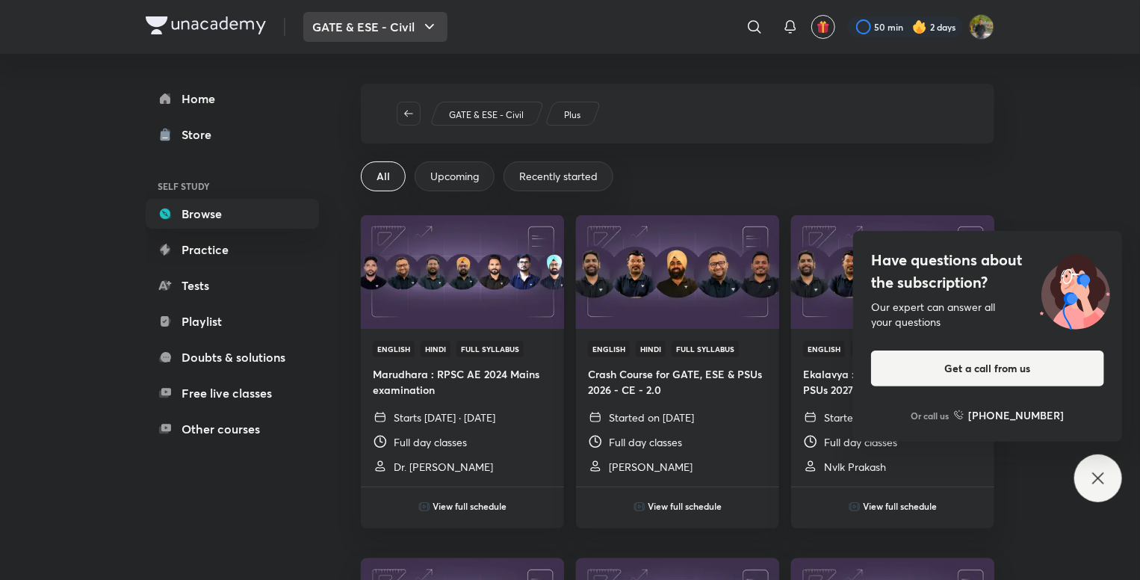
click at [353, 31] on button "GATE & ESE - Civil" at bounding box center [375, 27] width 144 height 30
click at [384, 37] on button "GATE & ESE - Civil" at bounding box center [375, 27] width 144 height 30
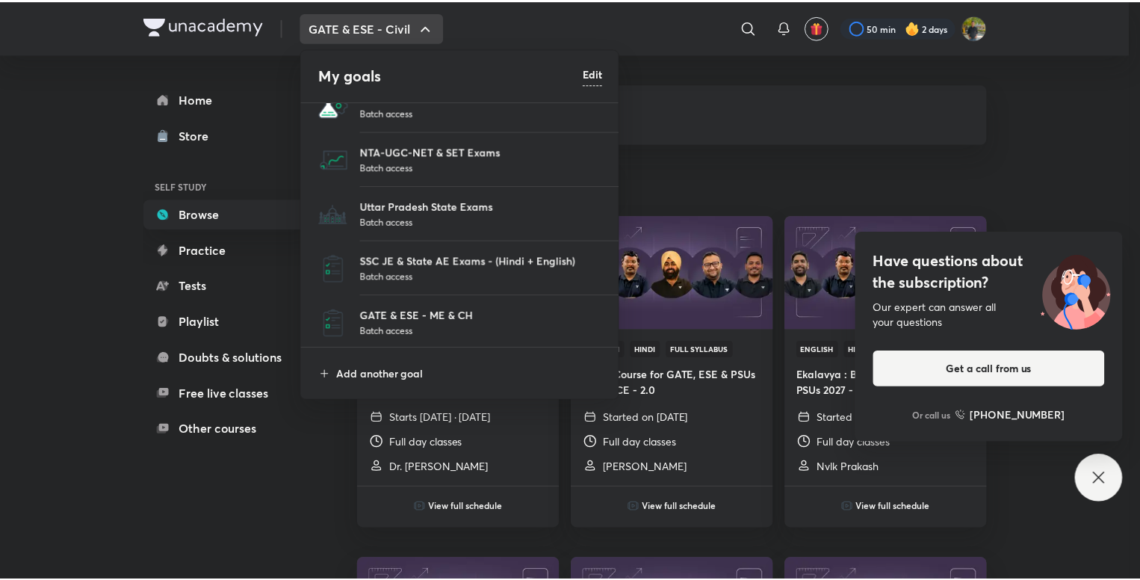
scroll to position [137, 0]
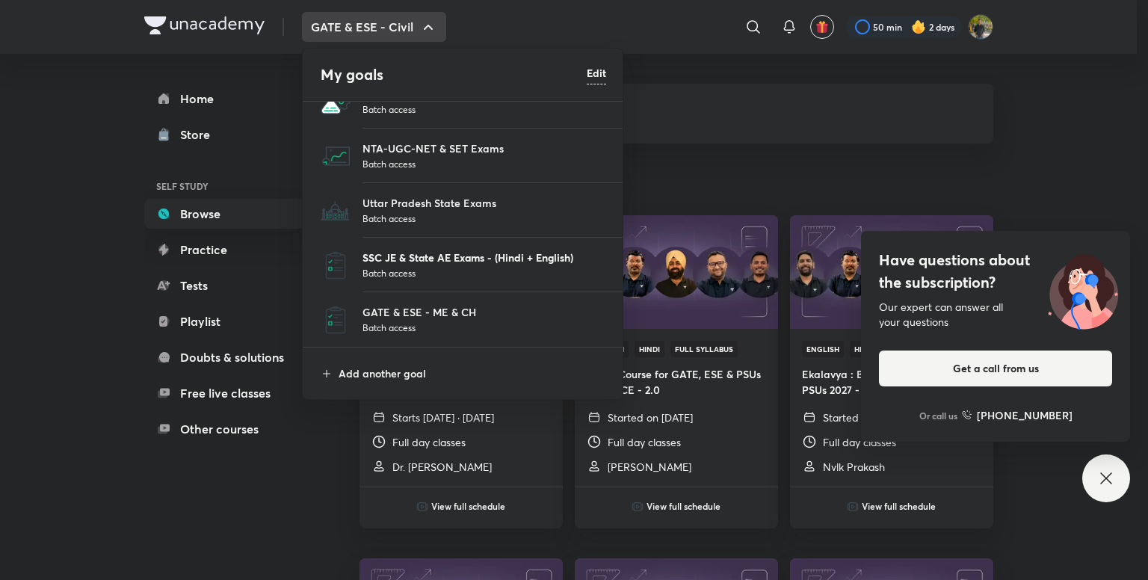
click at [498, 259] on p "SSC JE & State AE Exams - (Hindi + English)" at bounding box center [484, 258] width 244 height 16
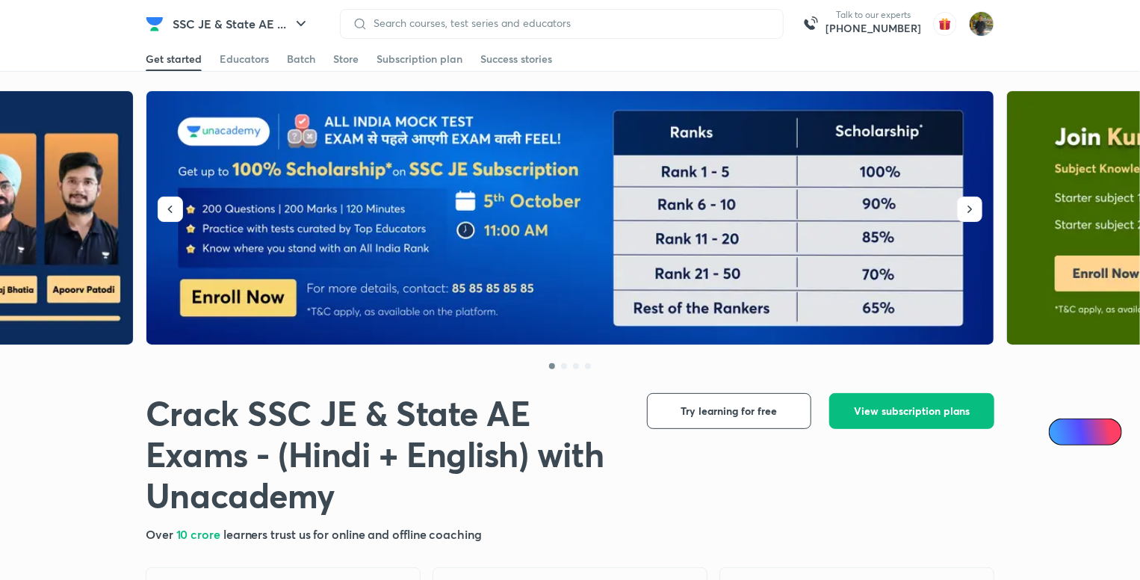
scroll to position [374, 0]
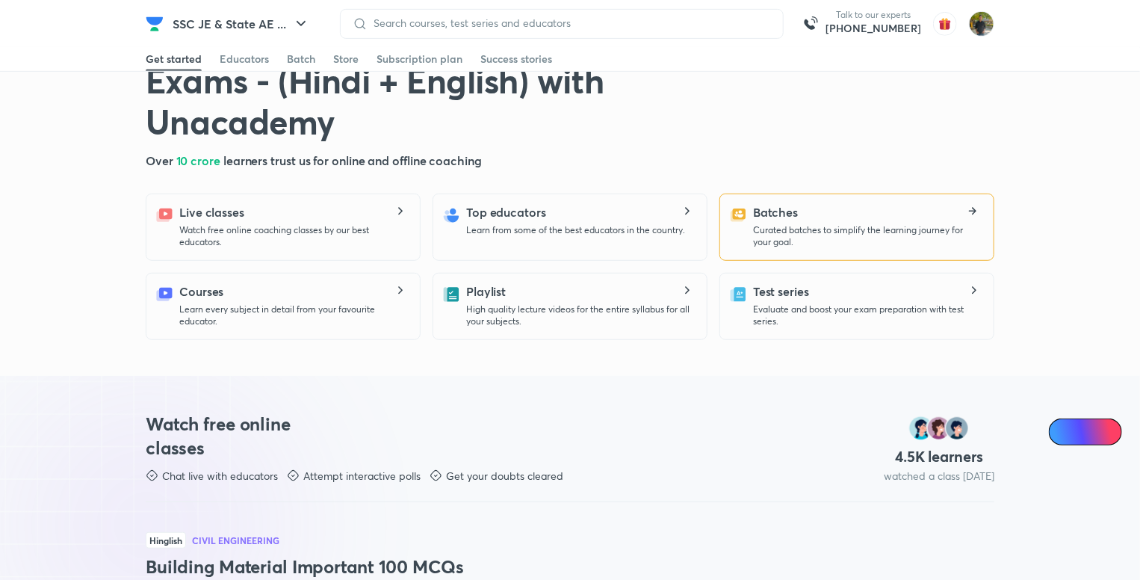
click at [808, 217] on div "Batches Curated batches to simplify the learning journey for your goal." at bounding box center [867, 225] width 229 height 45
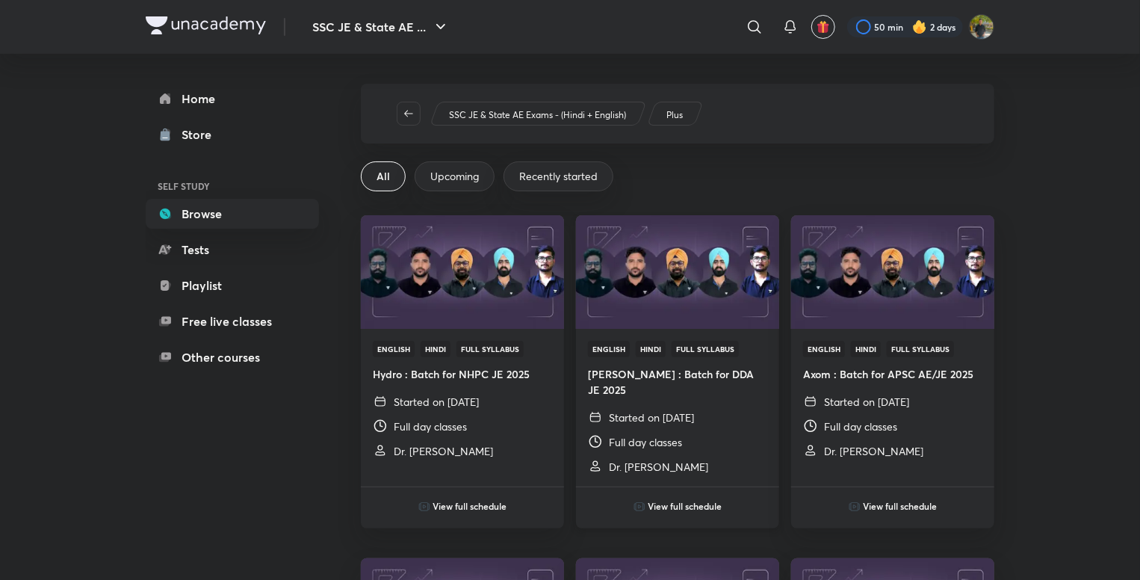
click at [615, 309] on img at bounding box center [677, 272] width 207 height 116
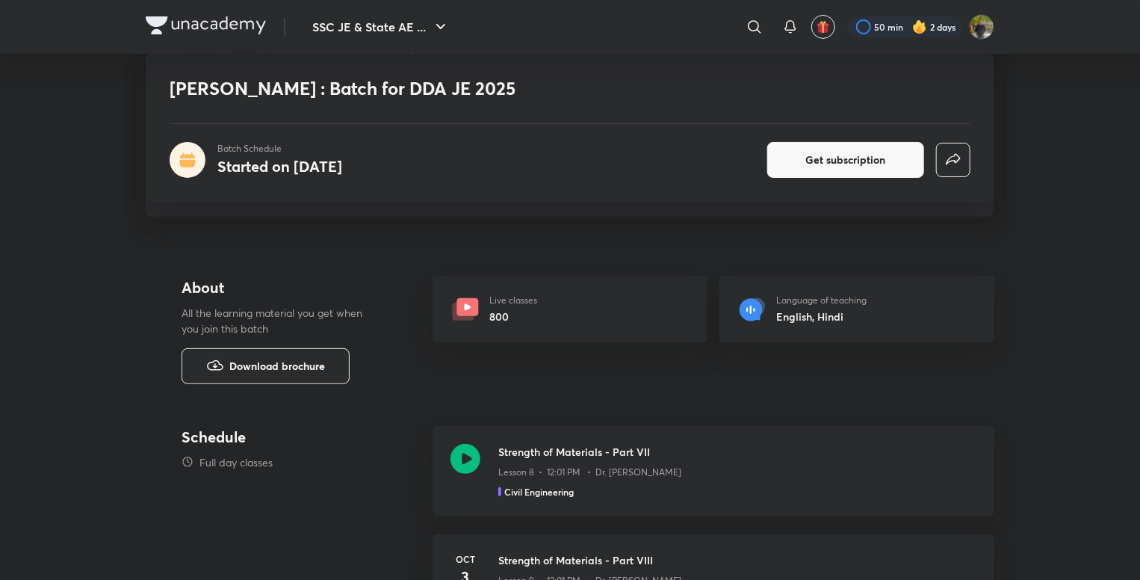
scroll to position [299, 0]
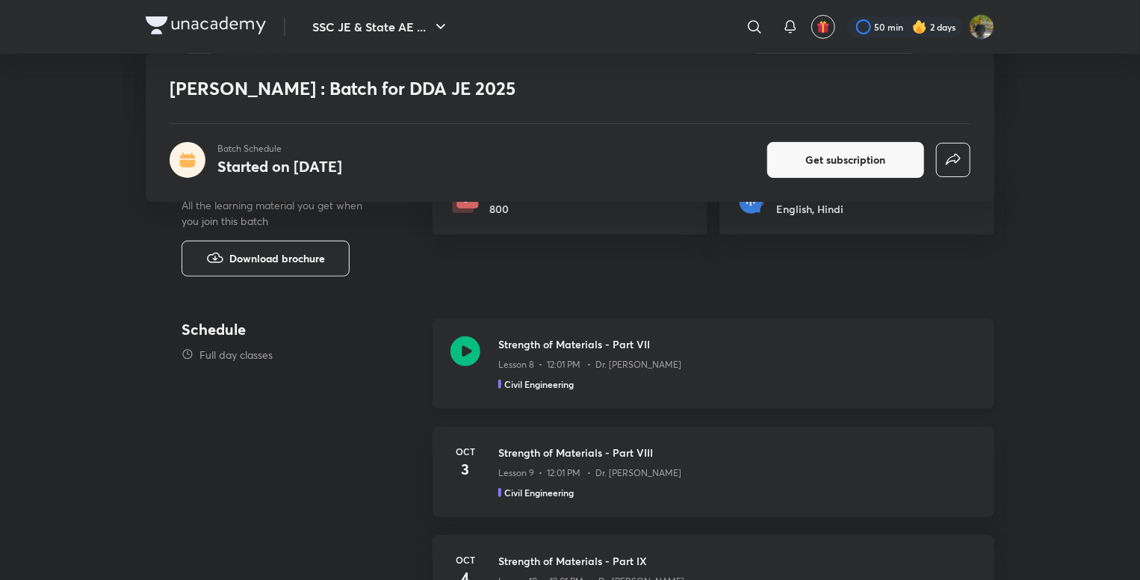
click at [743, 374] on div "Strength of Materials - Part VII Lesson 8 • 12:01 PM • Dr. Jaspal Singh Civil E…" at bounding box center [737, 363] width 478 height 55
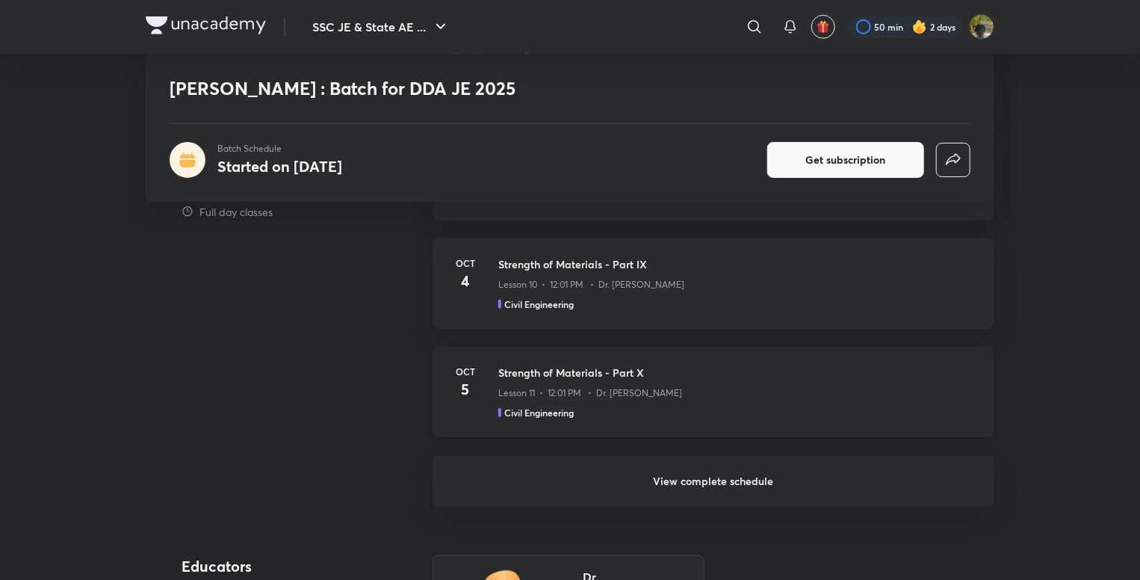
scroll to position [598, 0]
click at [734, 480] on h6 "View complete schedule" at bounding box center [714, 479] width 562 height 52
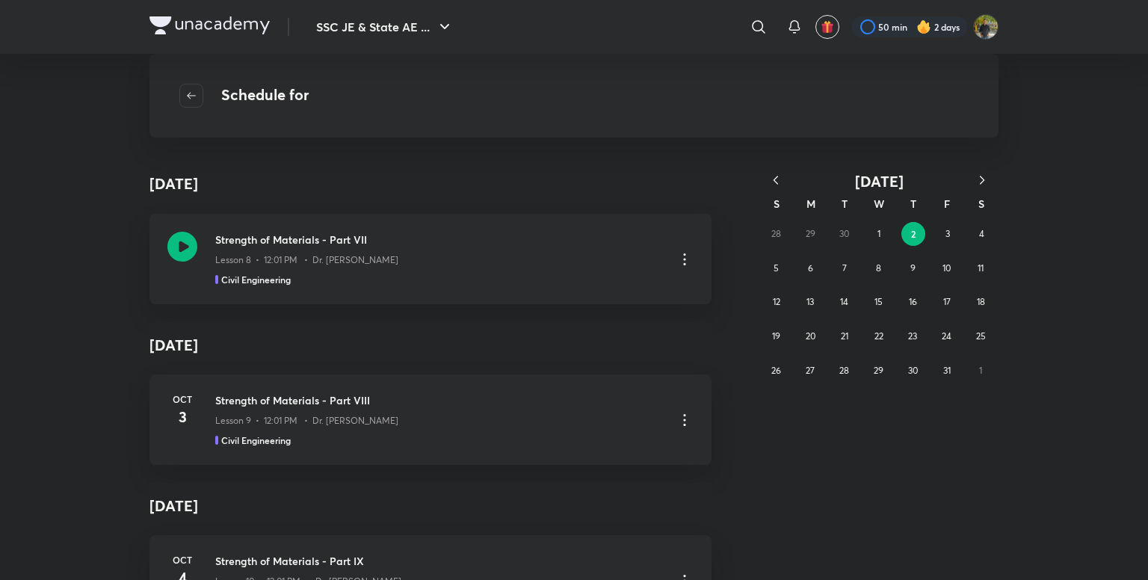
click at [773, 176] on icon "button" at bounding box center [775, 180] width 15 height 15
click at [909, 335] on abbr "25" at bounding box center [913, 335] width 10 height 11
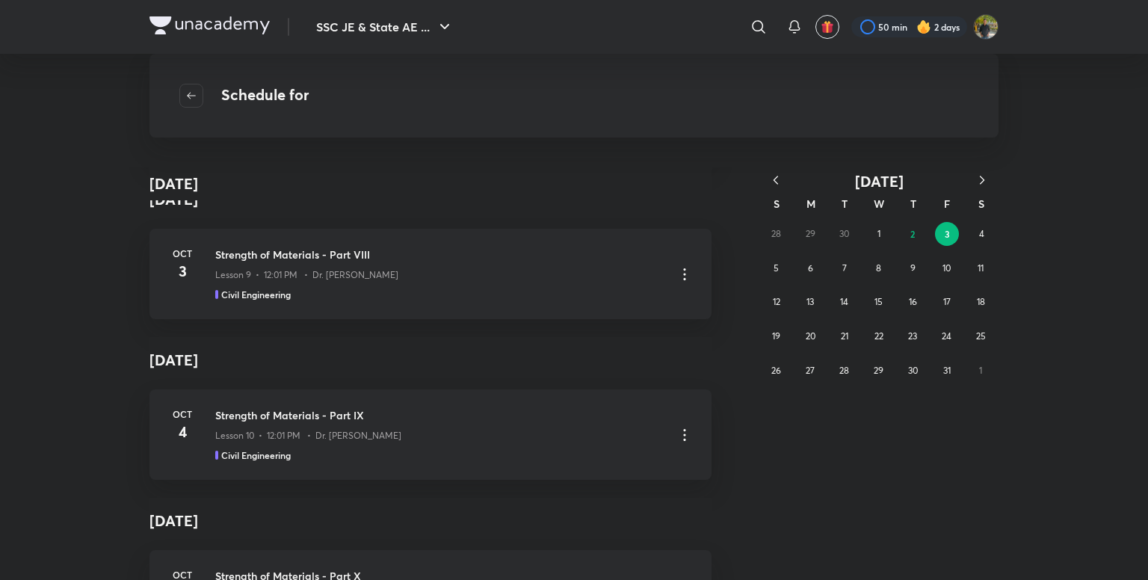
scroll to position [1360, 0]
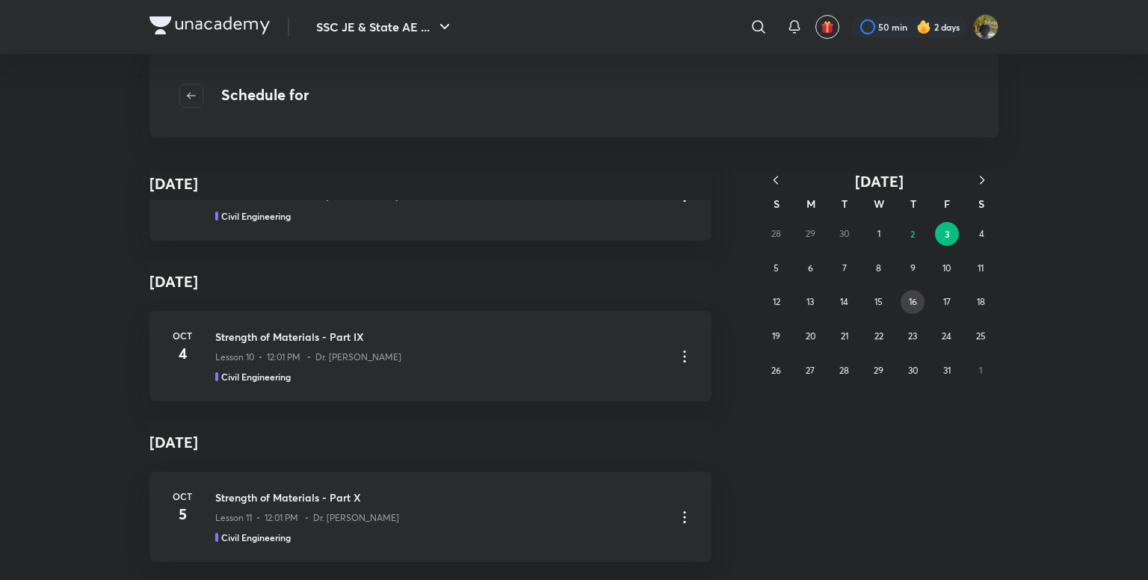
click at [911, 296] on abbr "16" at bounding box center [913, 301] width 8 height 11
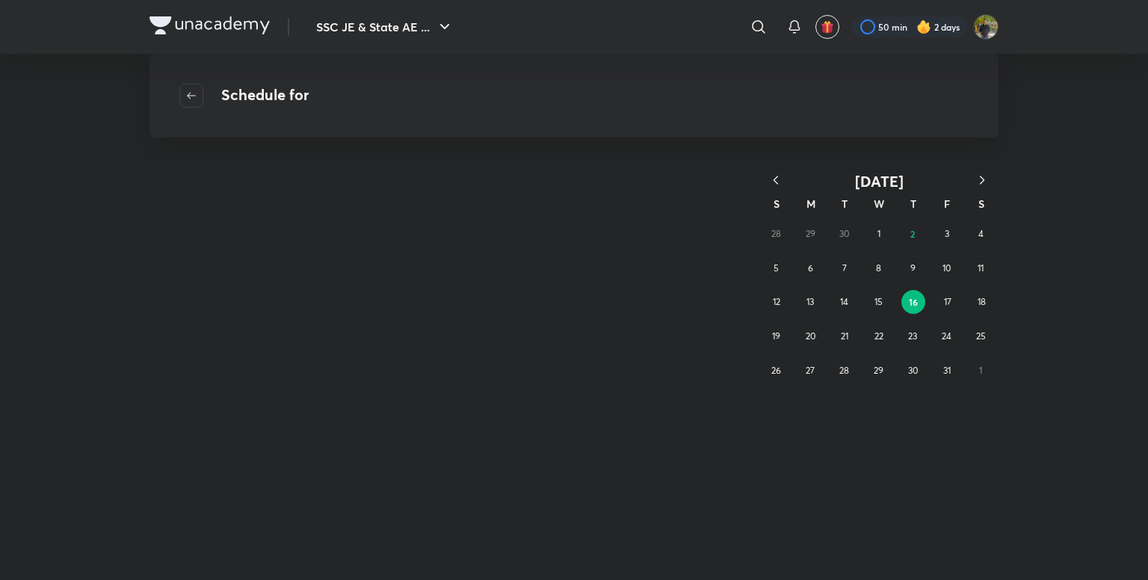
scroll to position [0, 0]
click at [912, 231] on abbr "2" at bounding box center [912, 234] width 4 height 12
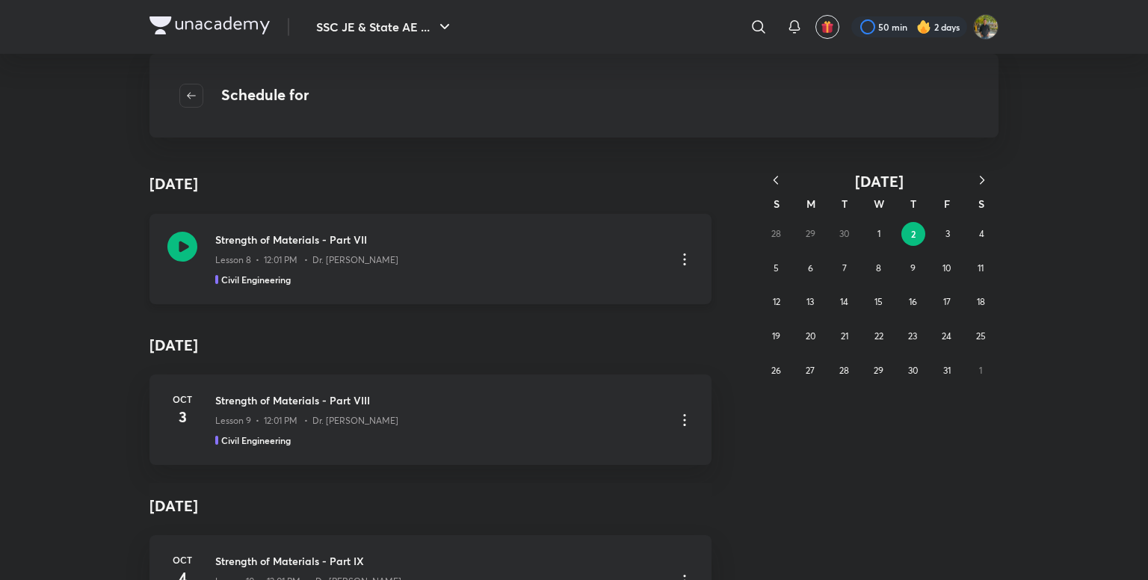
click at [445, 254] on div "Lesson 8 • 12:01 PM • Dr. Jaspal Singh" at bounding box center [439, 256] width 448 height 19
